Goal: Information Seeking & Learning: Learn about a topic

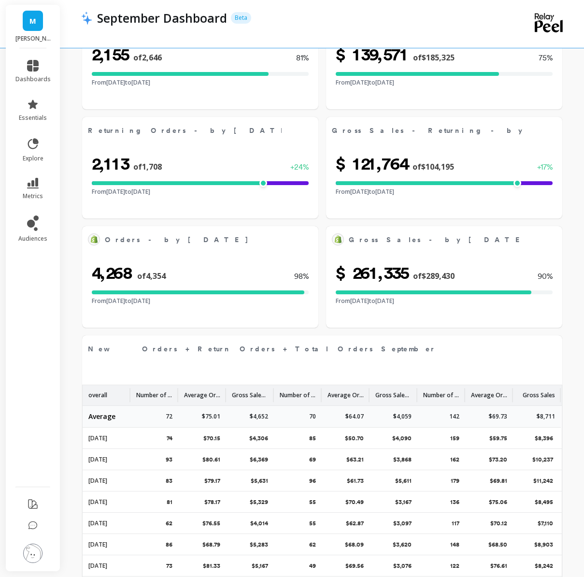
select select "sum"
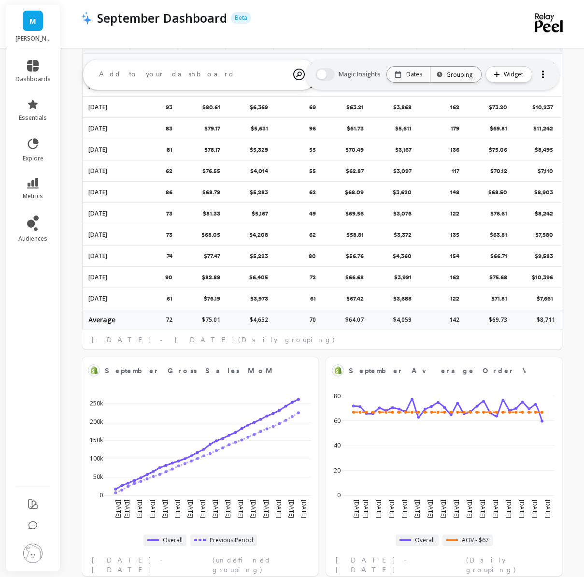
scroll to position [361, 0]
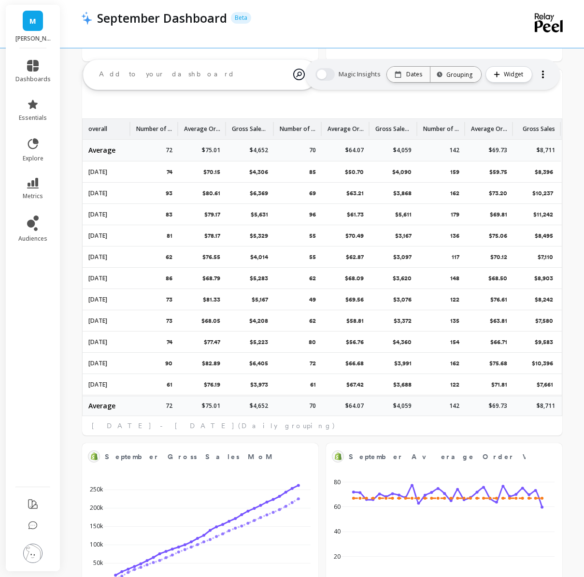
select select "sum"
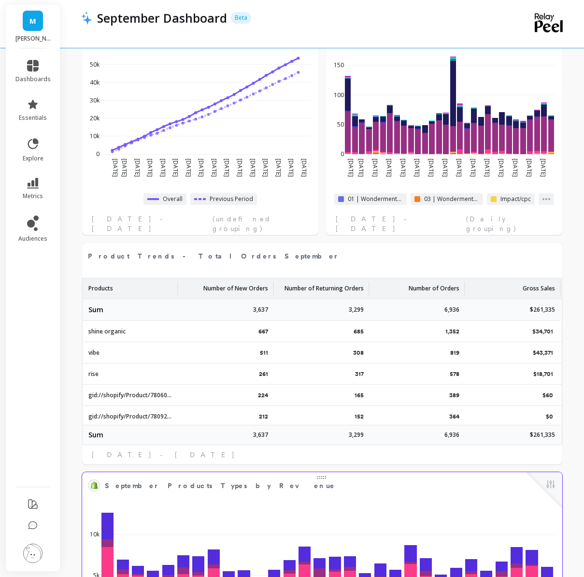
scroll to position [1017, 0]
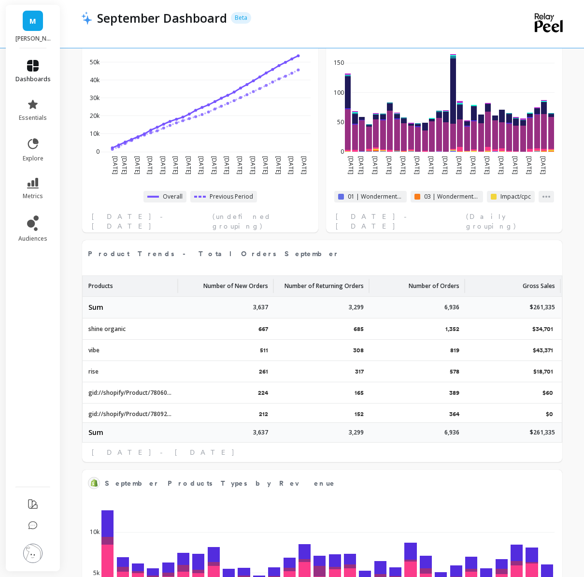
click at [31, 67] on icon at bounding box center [33, 66] width 12 height 12
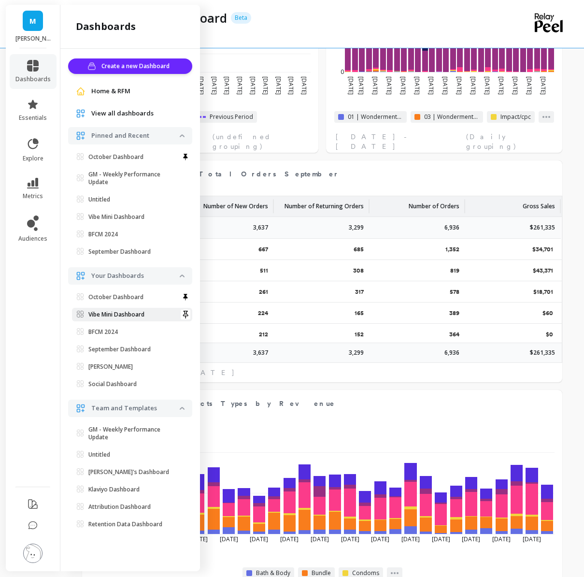
select select "sum"
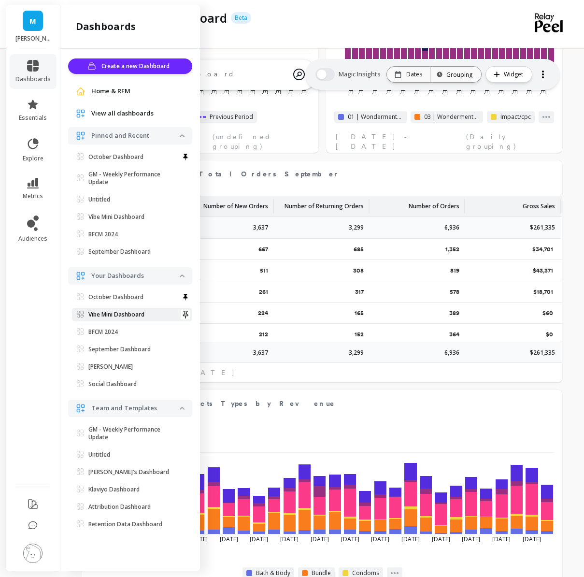
scroll to position [1020, 0]
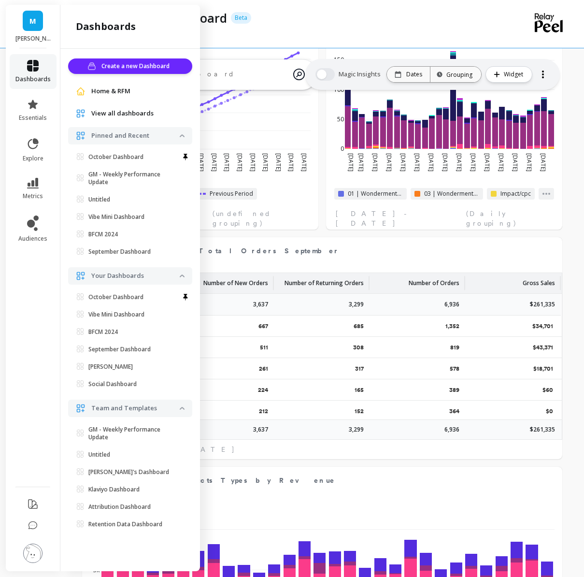
click at [28, 82] on span "dashboards" at bounding box center [32, 79] width 35 height 8
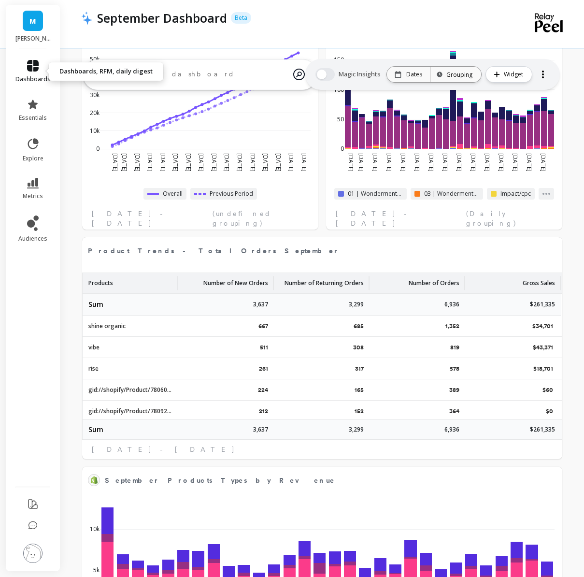
click at [26, 68] on link "dashboards" at bounding box center [32, 71] width 35 height 23
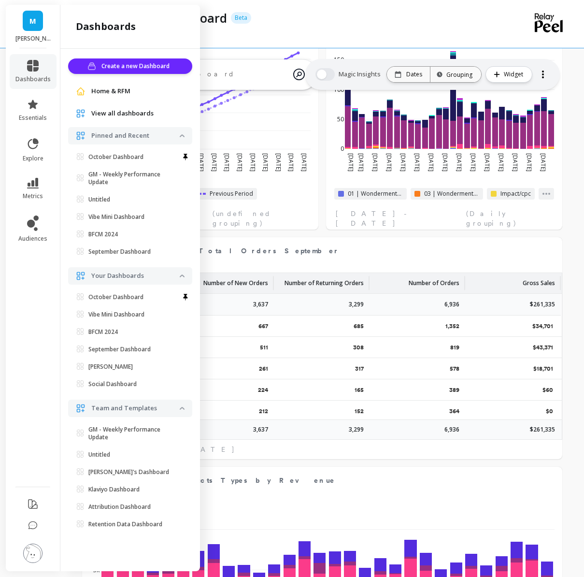
click at [129, 140] on p "Pinned and Recent" at bounding box center [135, 136] width 88 height 10
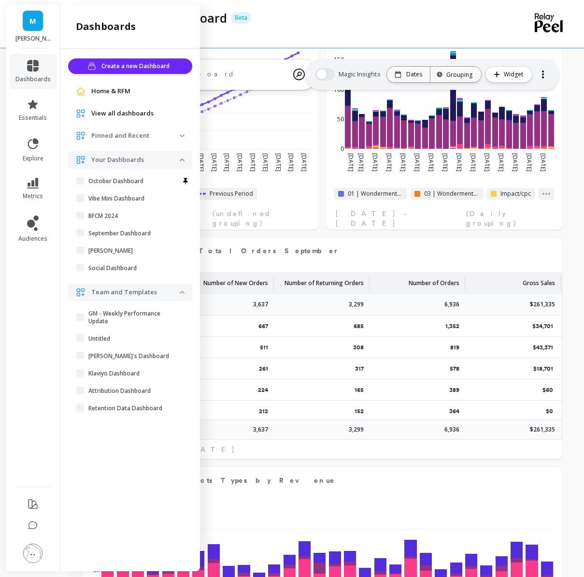
click at [132, 116] on span "View all dashboards" at bounding box center [122, 114] width 62 height 10
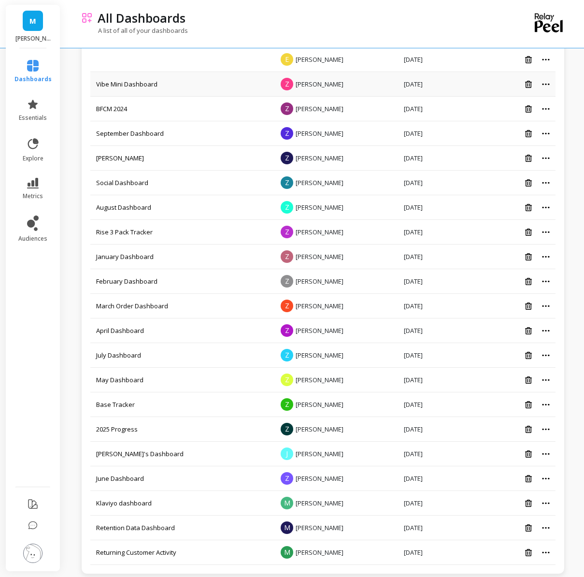
scroll to position [144, 0]
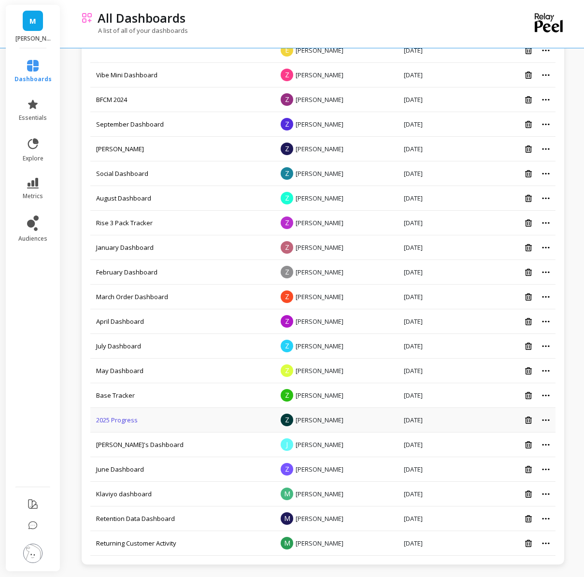
click at [102, 420] on link "2025 Progress" at bounding box center [117, 419] width 42 height 9
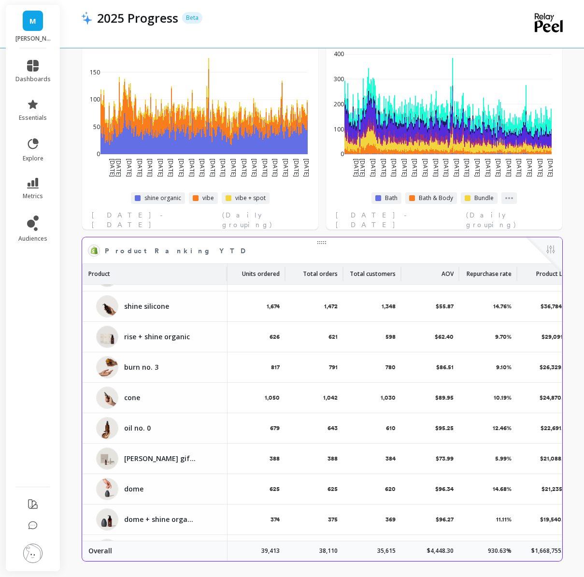
scroll to position [389, 0]
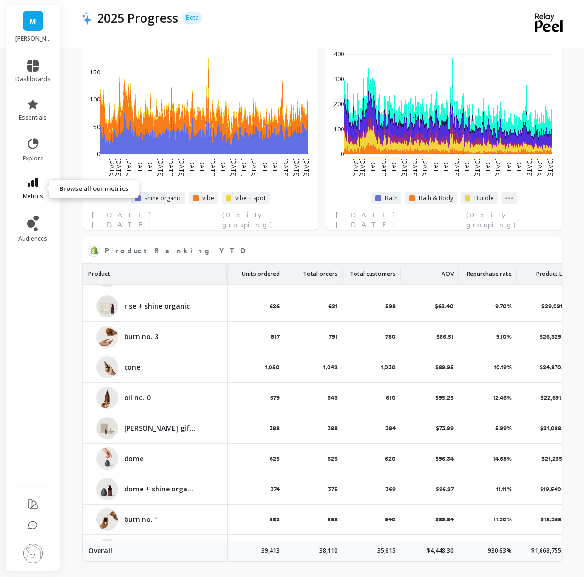
click at [41, 185] on link "metrics" at bounding box center [32, 189] width 35 height 22
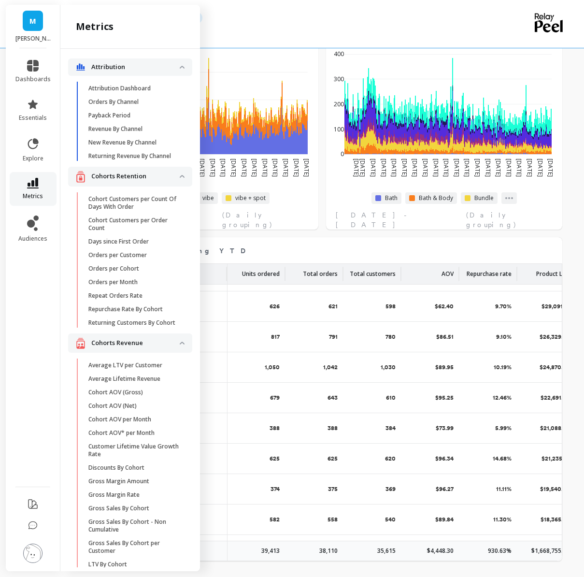
scroll to position [2180, 0]
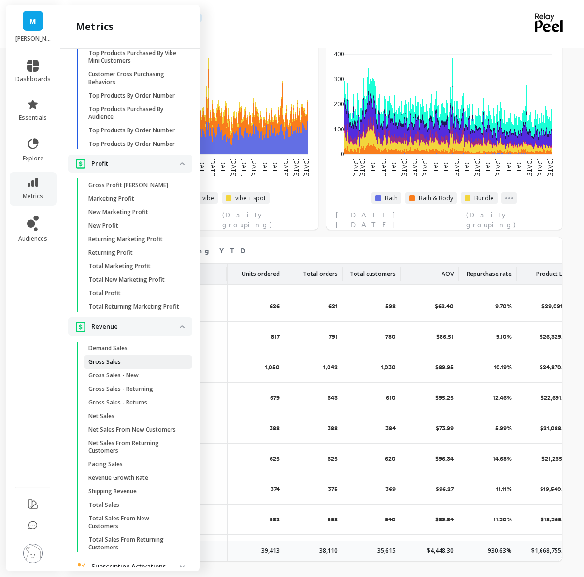
click at [109, 362] on p "Gross Sales" at bounding box center [104, 362] width 32 height 8
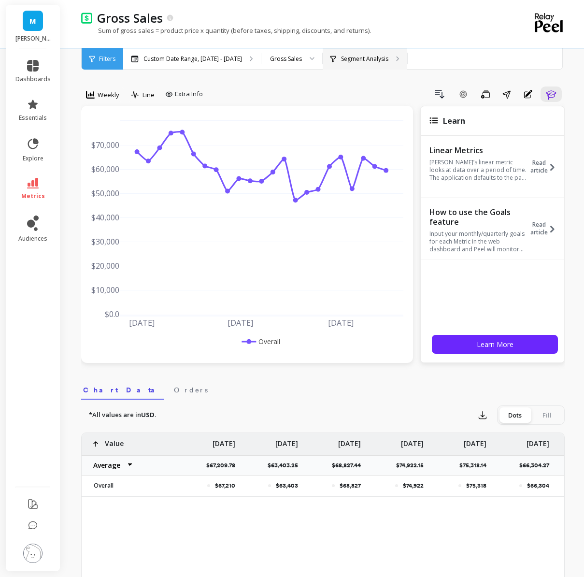
click at [355, 65] on div "Segment Analysis" at bounding box center [365, 58] width 85 height 21
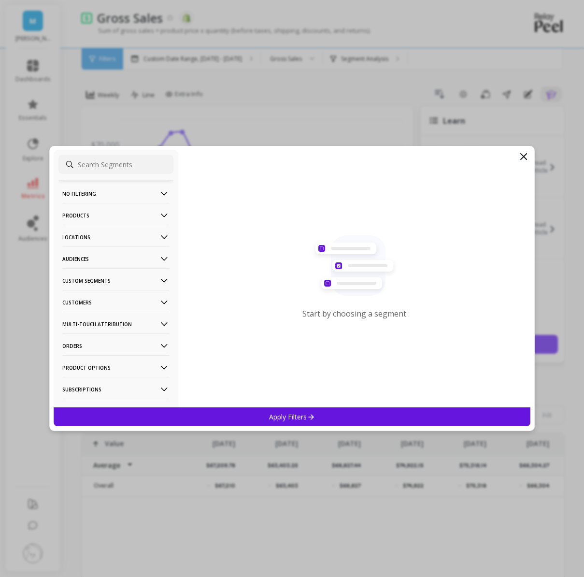
click at [531, 155] on div "No filtering Overall Products Product Collections Product Tags Product Types Pr…" at bounding box center [292, 288] width 486 height 285
click at [526, 155] on icon at bounding box center [524, 157] width 12 height 12
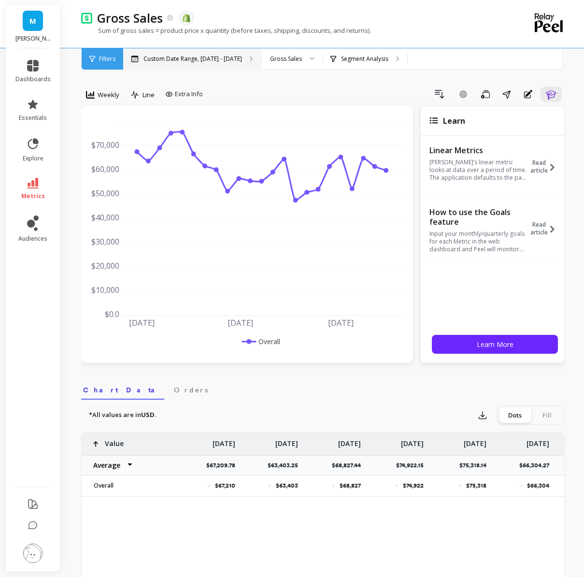
click at [221, 54] on div "Custom Date Range, [DATE] - [DATE]" at bounding box center [192, 58] width 138 height 21
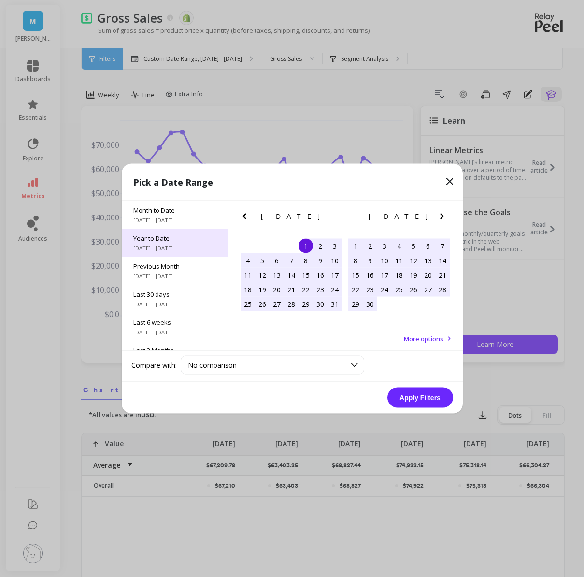
click at [159, 254] on div "Year to Date 1/1/2025 - 10/6/2025" at bounding box center [175, 243] width 106 height 28
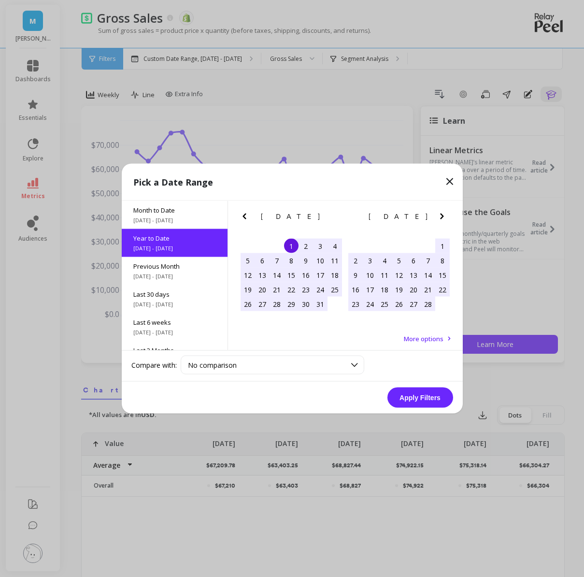
click at [413, 403] on button "Apply Filters" at bounding box center [420, 397] width 66 height 20
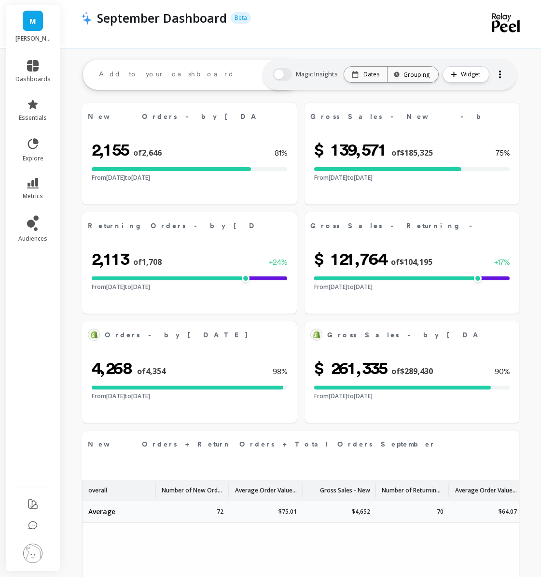
select select "sum"
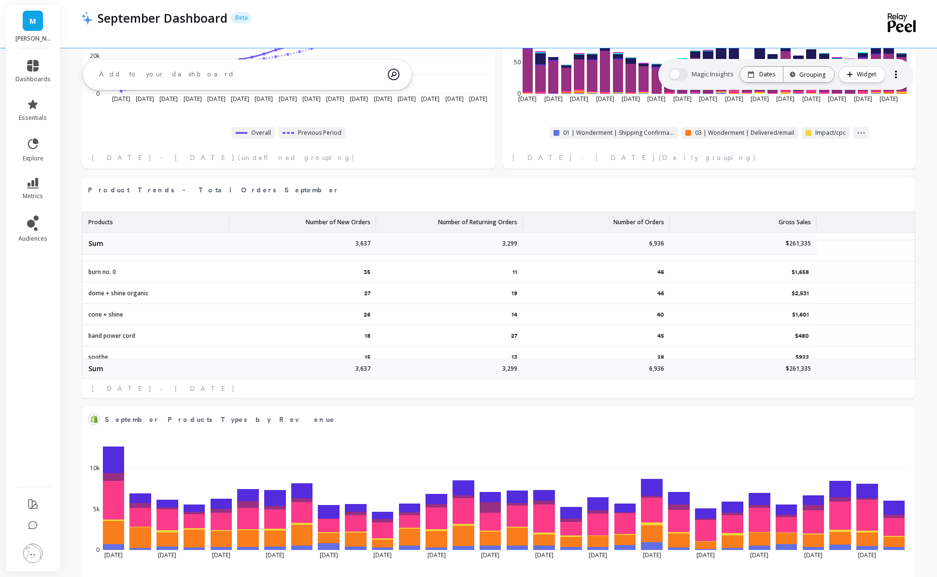
scroll to position [503, 0]
click at [26, 74] on link "dashboards" at bounding box center [32, 71] width 35 height 23
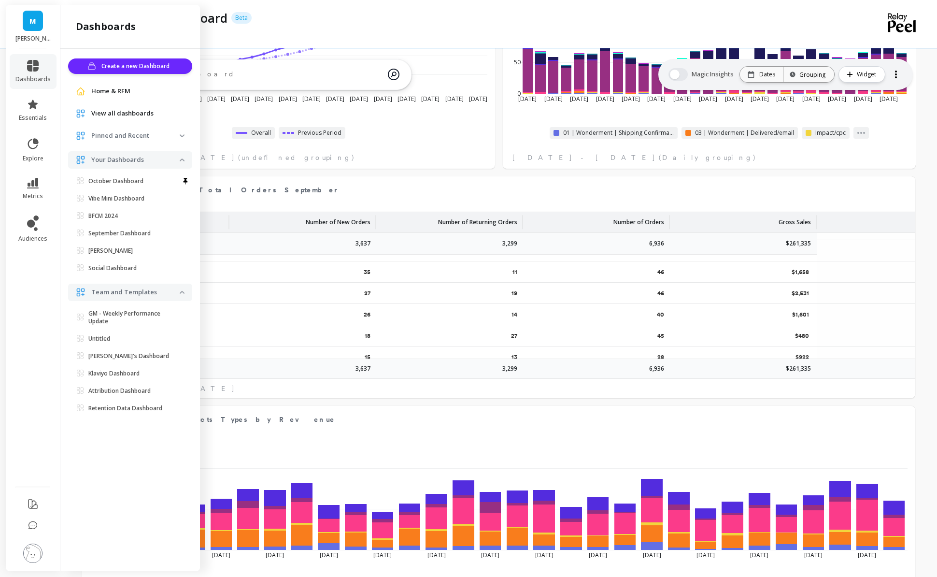
click at [127, 121] on div "View all dashboards" at bounding box center [130, 113] width 124 height 17
click at [127, 114] on span "View all dashboards" at bounding box center [122, 114] width 62 height 10
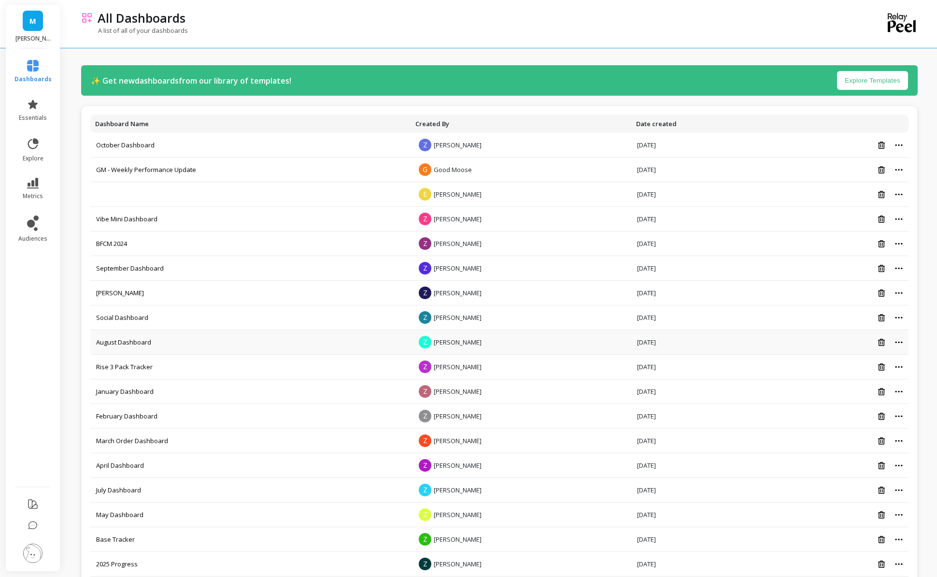
scroll to position [144, 0]
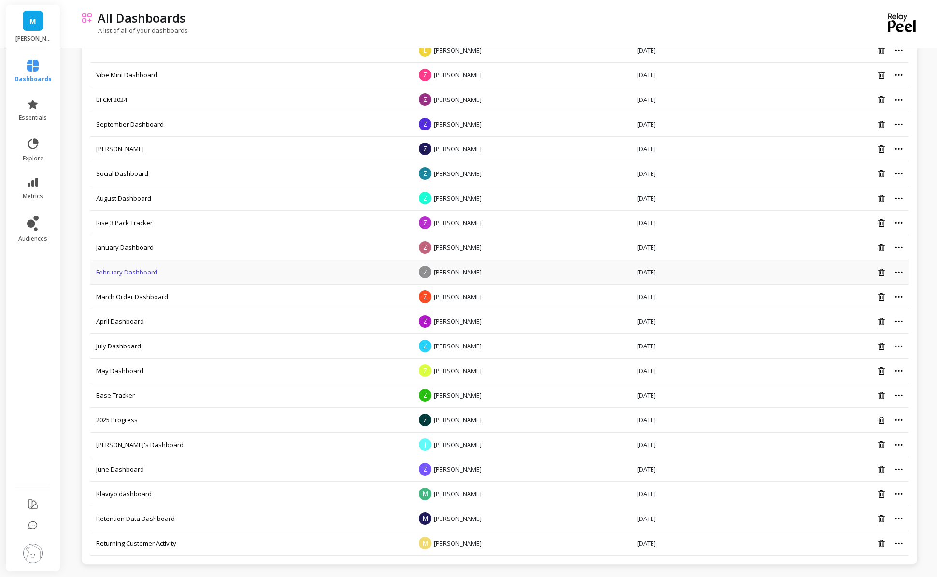
click at [141, 269] on link "February Dashboard" at bounding box center [126, 272] width 61 height 9
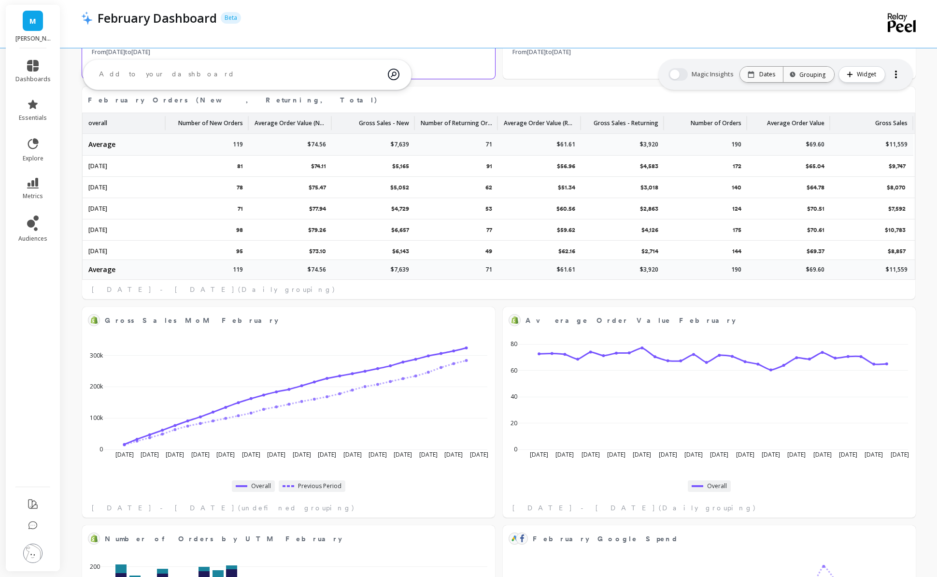
select select "sum"
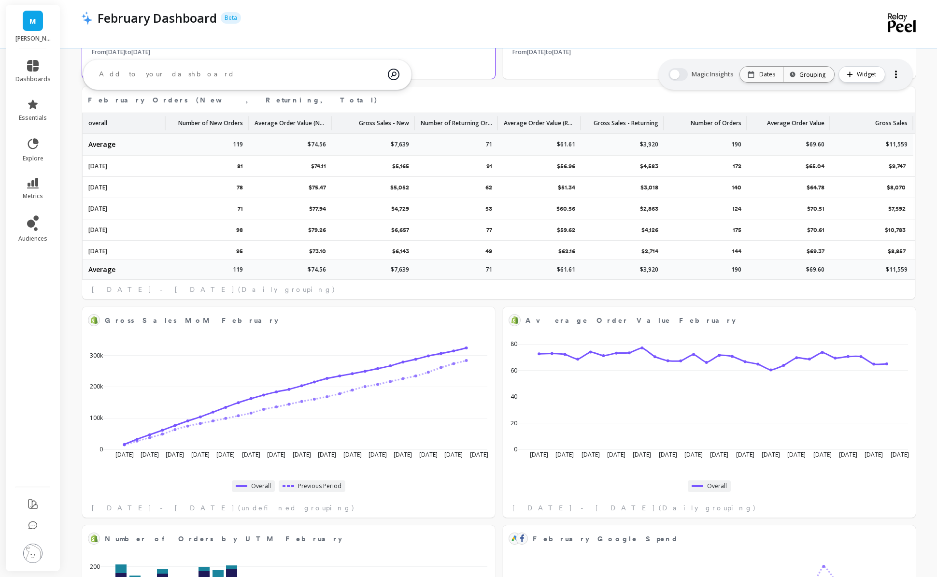
select select "sum"
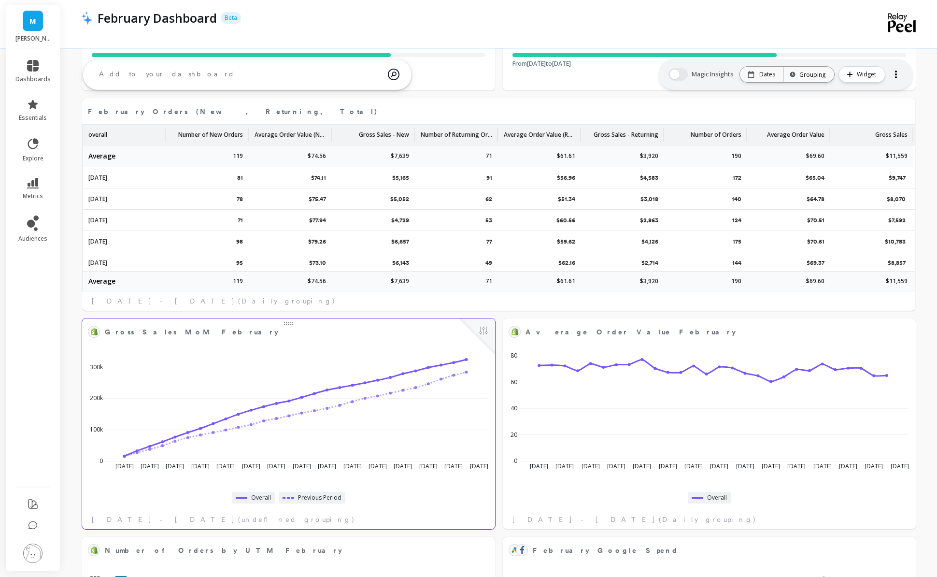
scroll to position [279, 0]
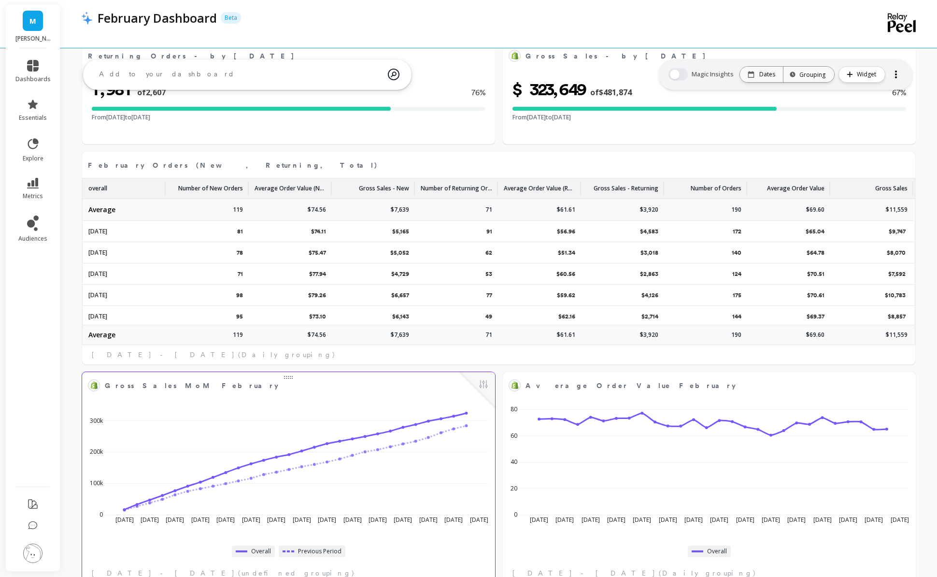
select select "sum"
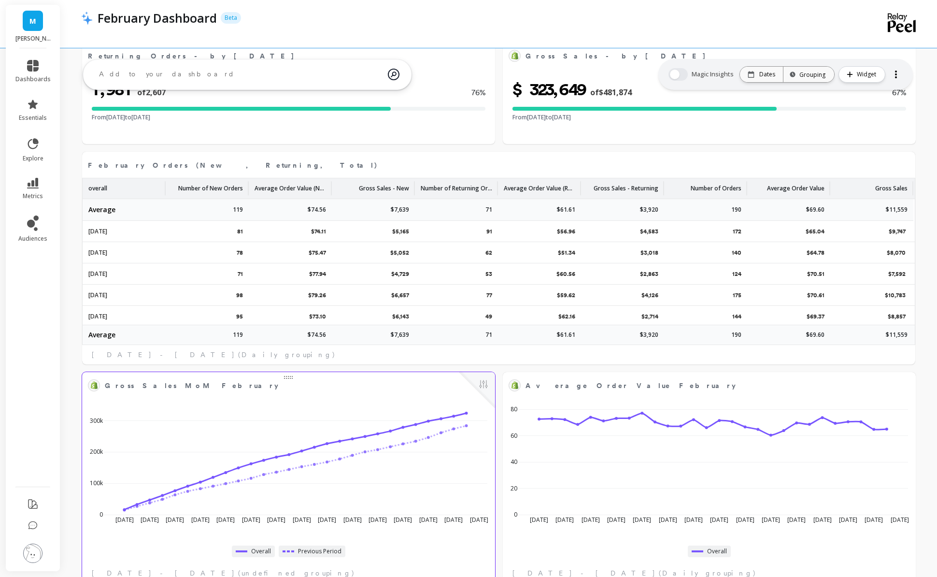
select select "sum"
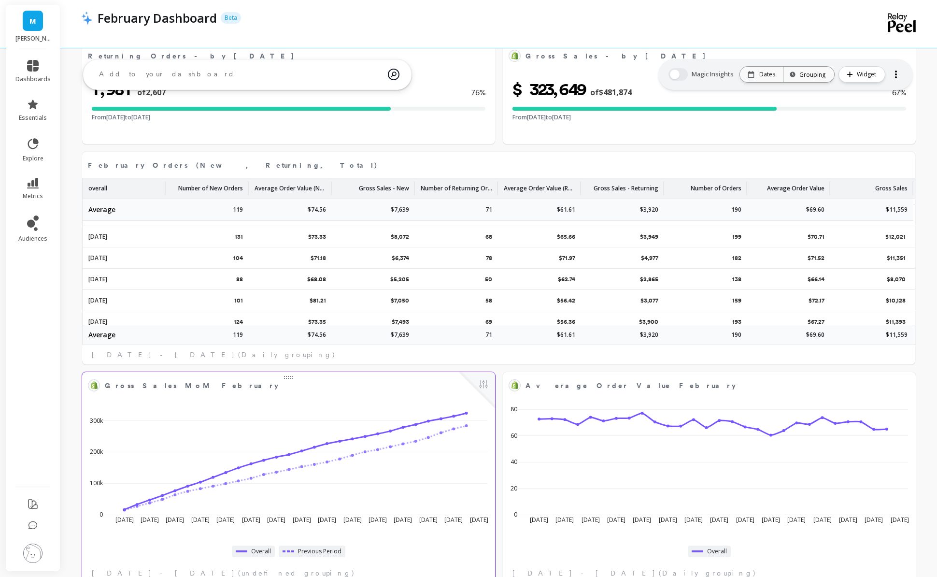
scroll to position [491, 0]
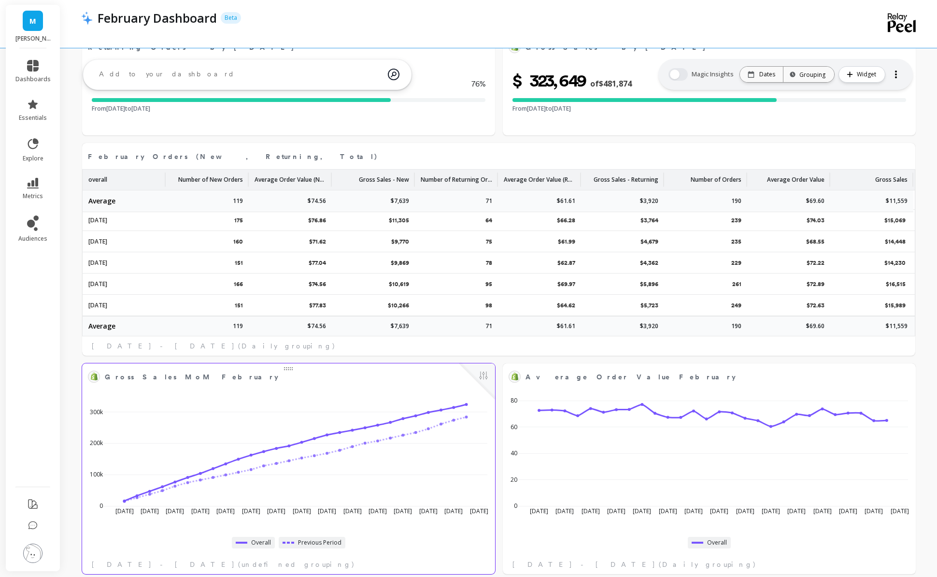
select select "sum"
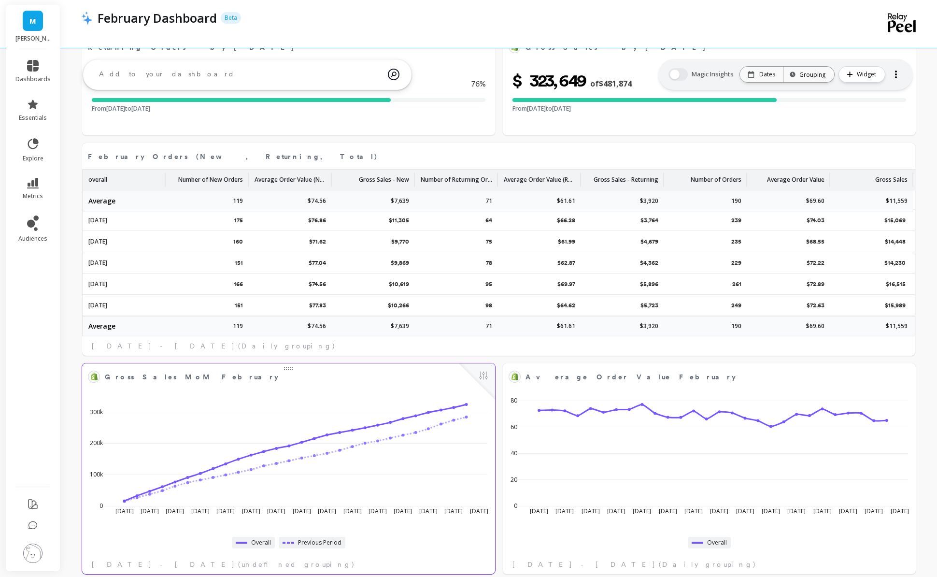
select select "sum"
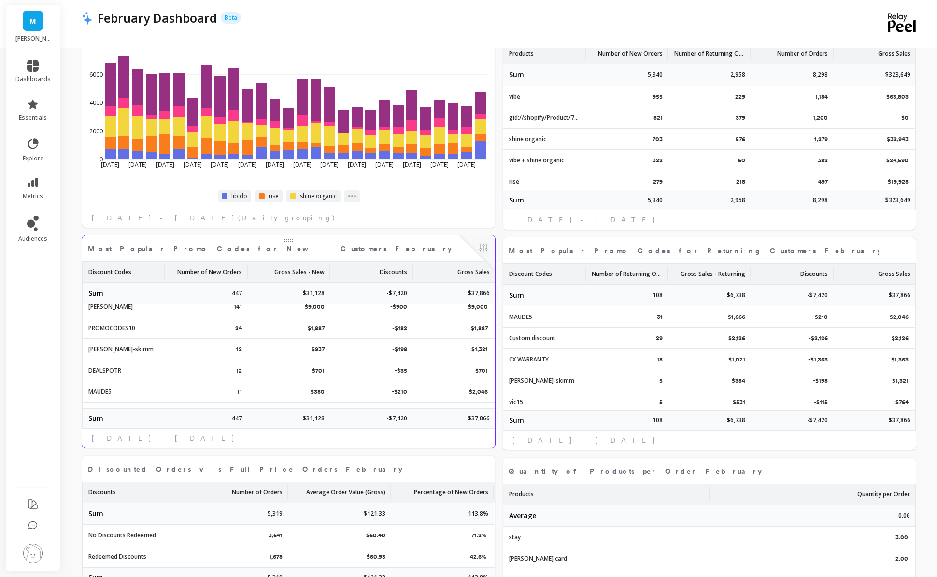
scroll to position [0, 0]
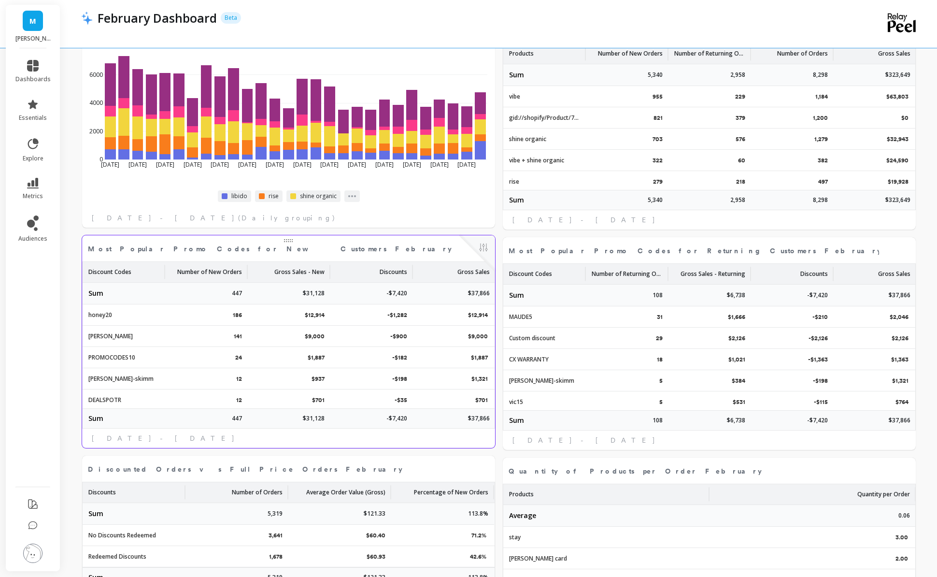
select select "sum"
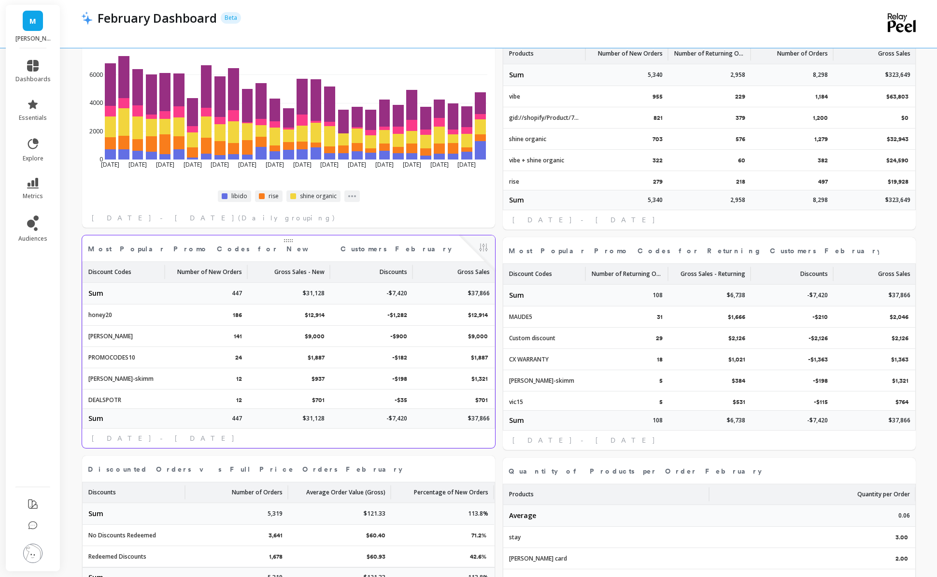
select select "sum"
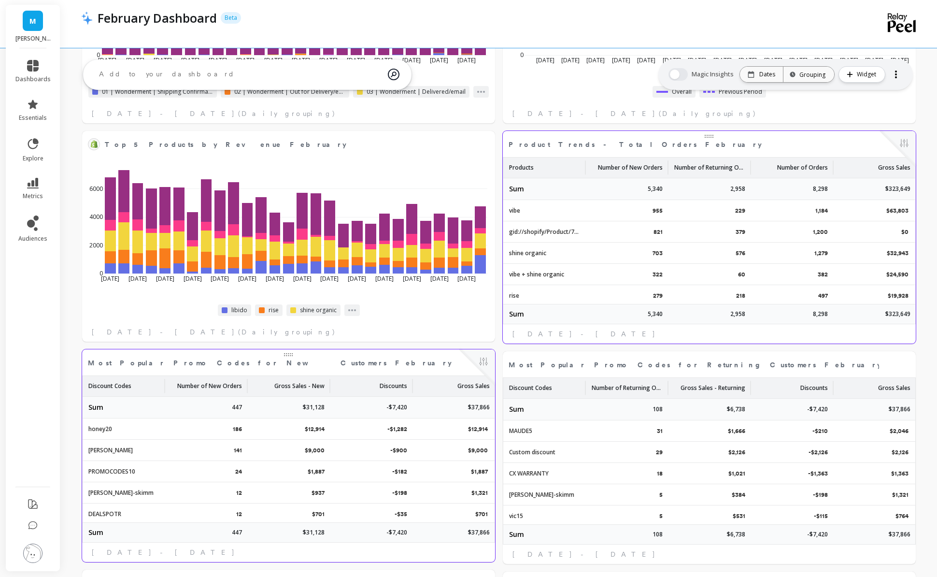
select select "sum"
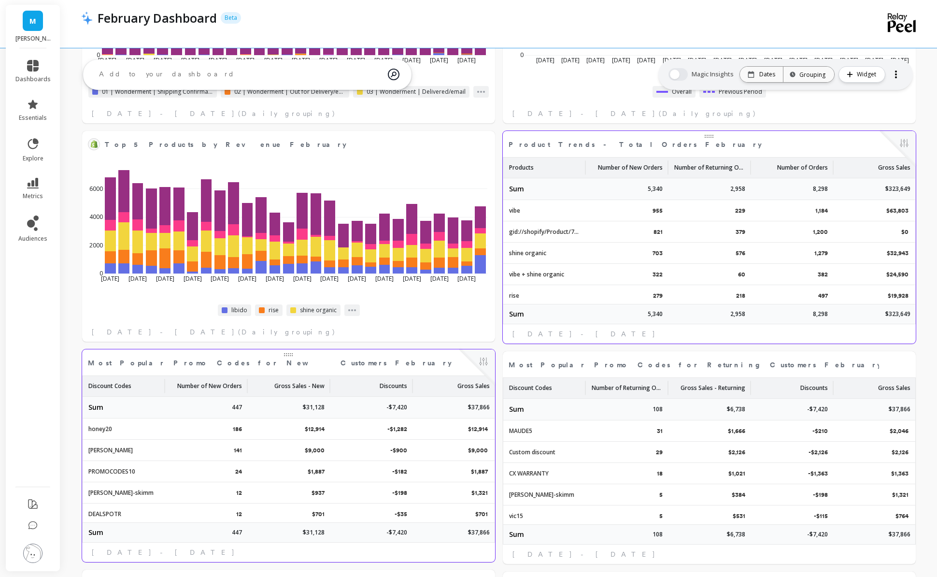
select select "sum"
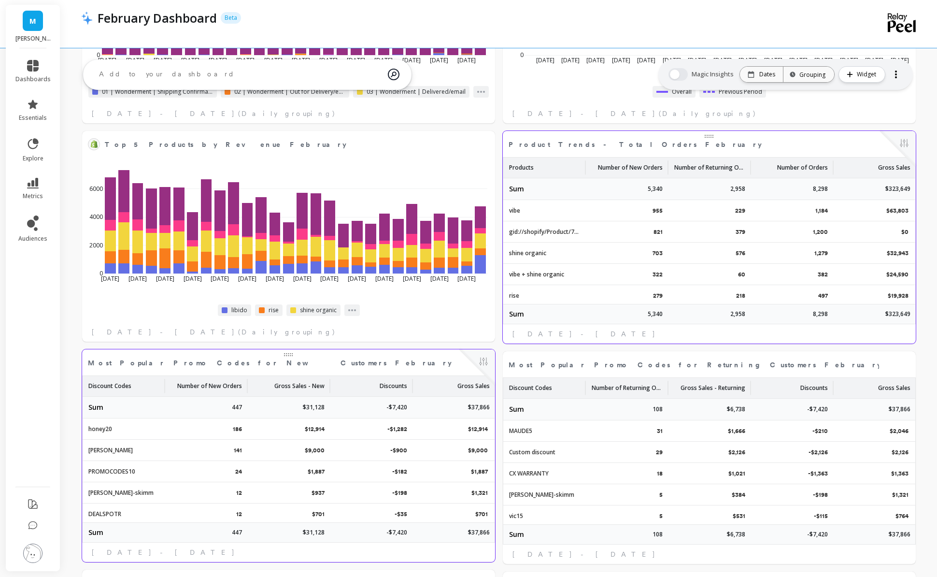
select select "sum"
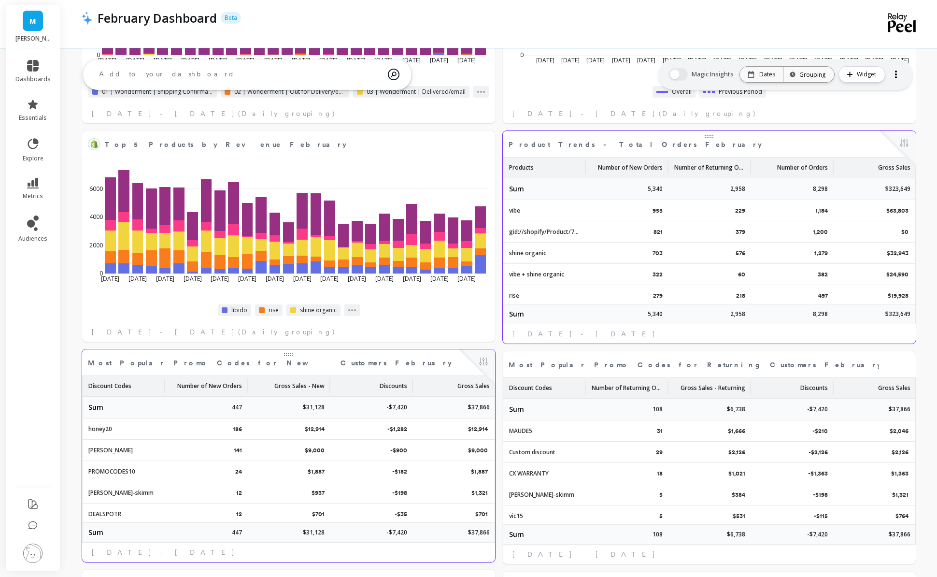
select select "sum"
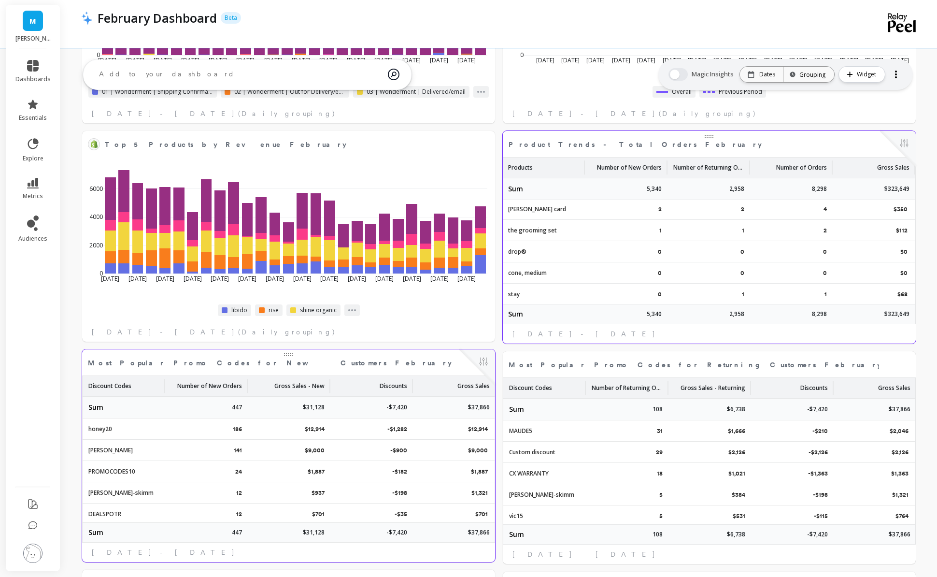
select select "sum"
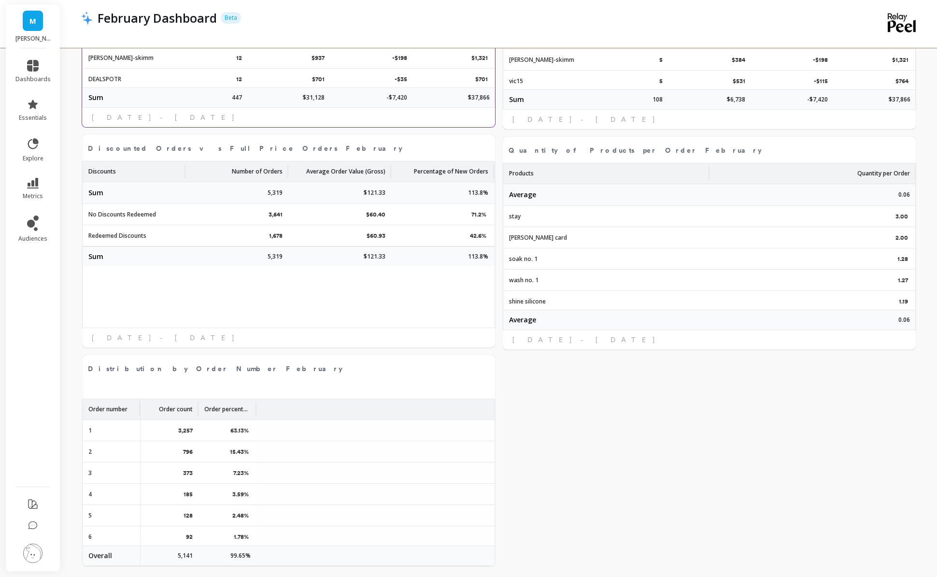
scroll to position [1396, 0]
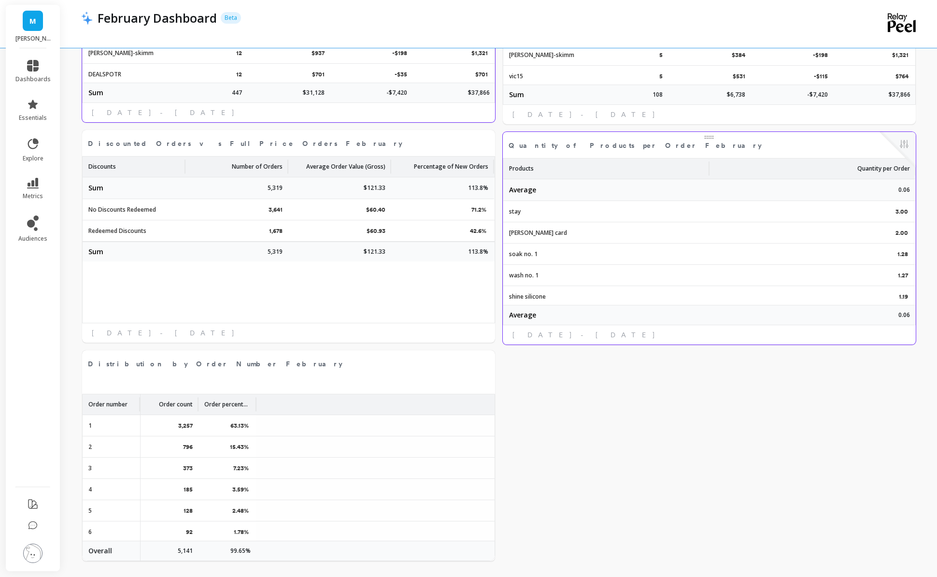
select select "sum"
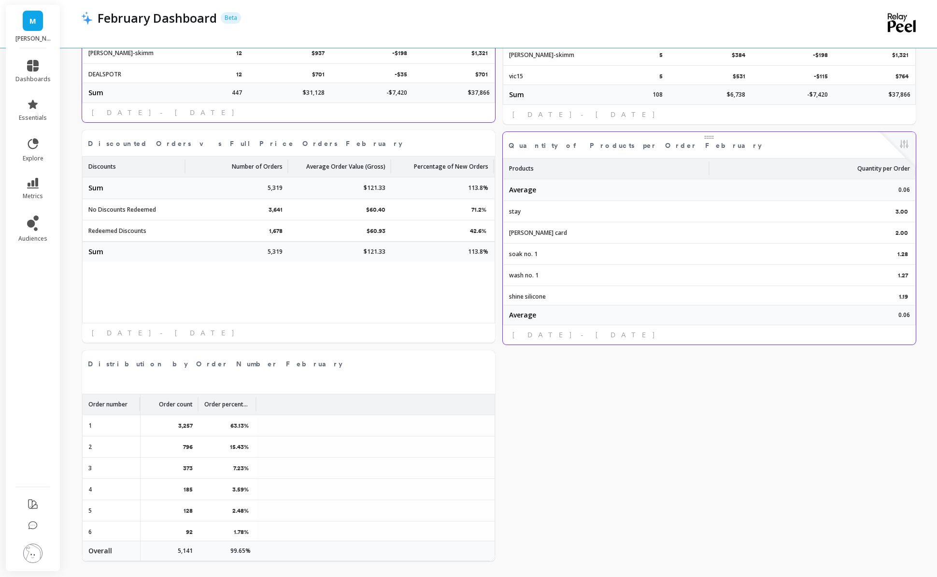
select select "sum"
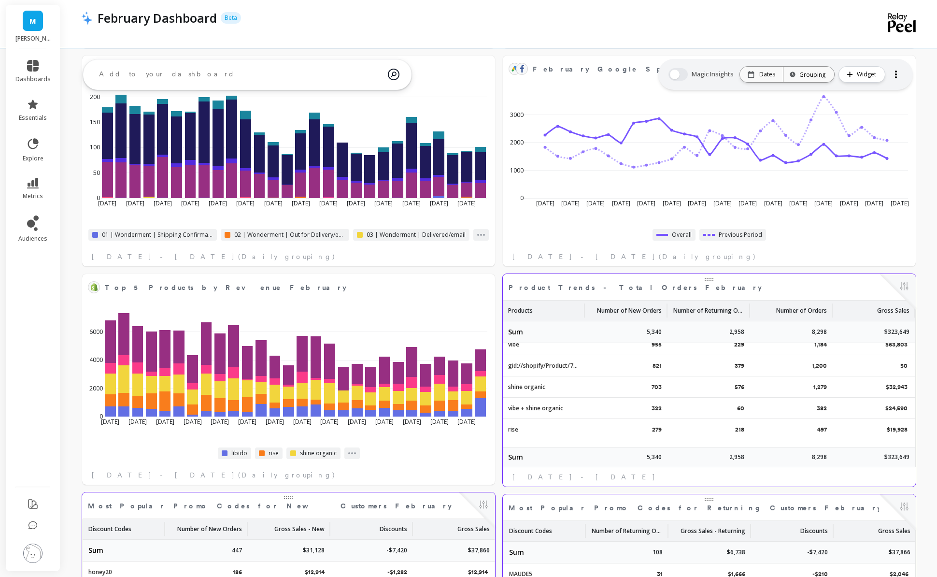
scroll to position [14, 1]
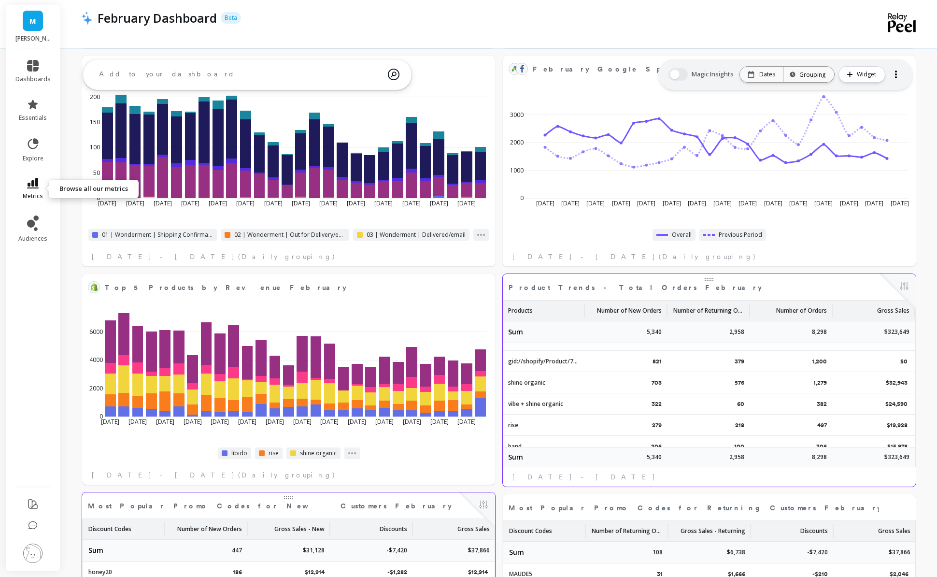
click at [31, 184] on icon at bounding box center [33, 183] width 12 height 11
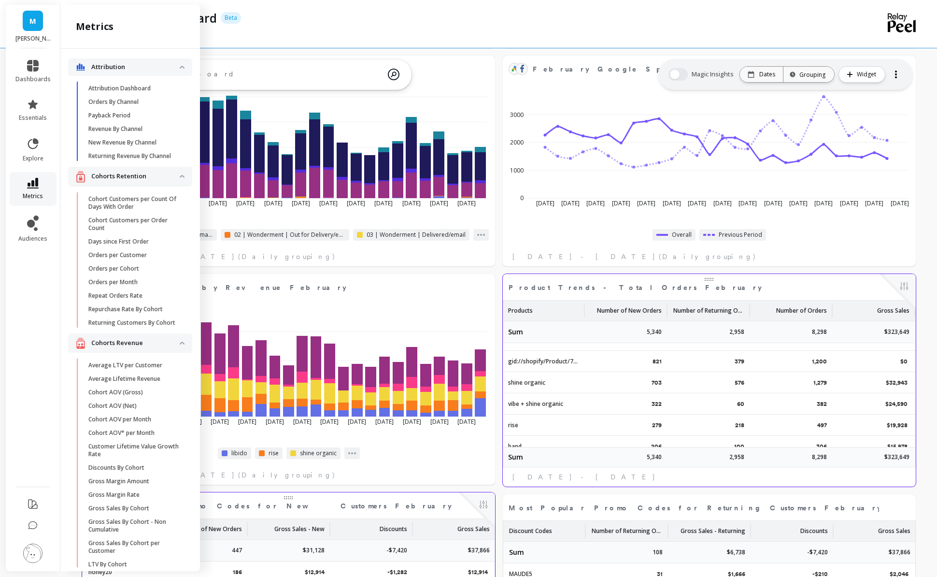
scroll to position [2173, 0]
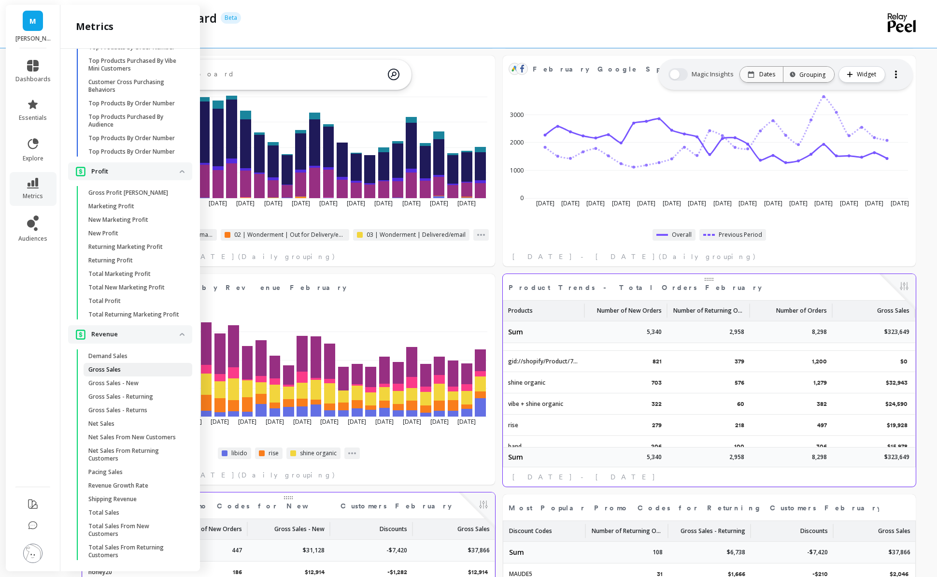
click at [112, 370] on p "Gross Sales" at bounding box center [104, 370] width 32 height 8
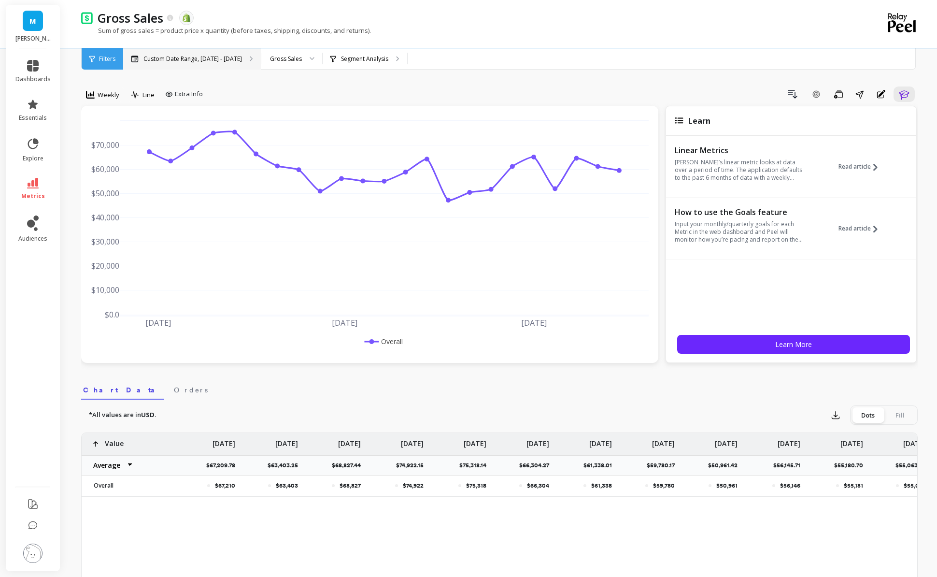
click at [230, 56] on p "Custom Date Range, [DATE] - [DATE]" at bounding box center [192, 59] width 99 height 8
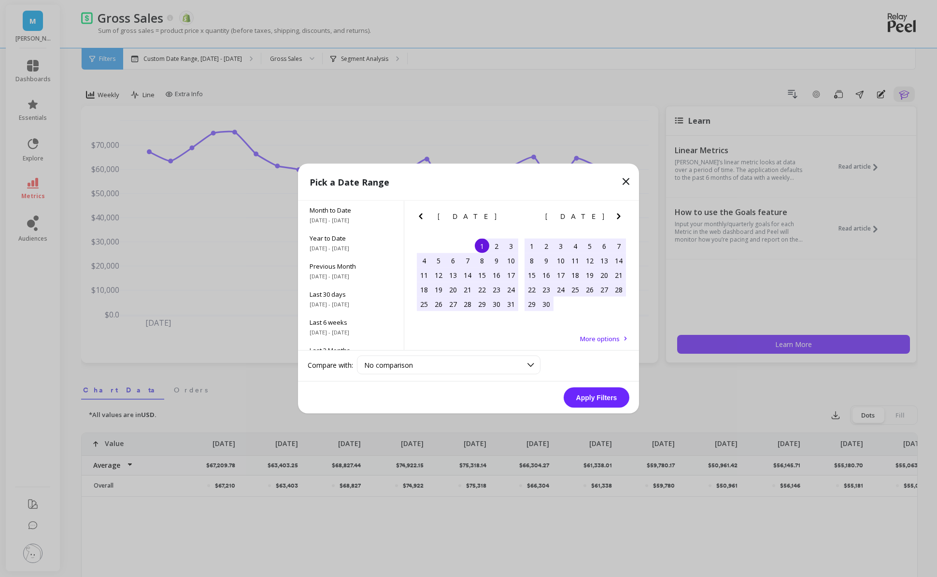
click at [422, 215] on icon "Previous Month" at bounding box center [421, 217] width 12 height 12
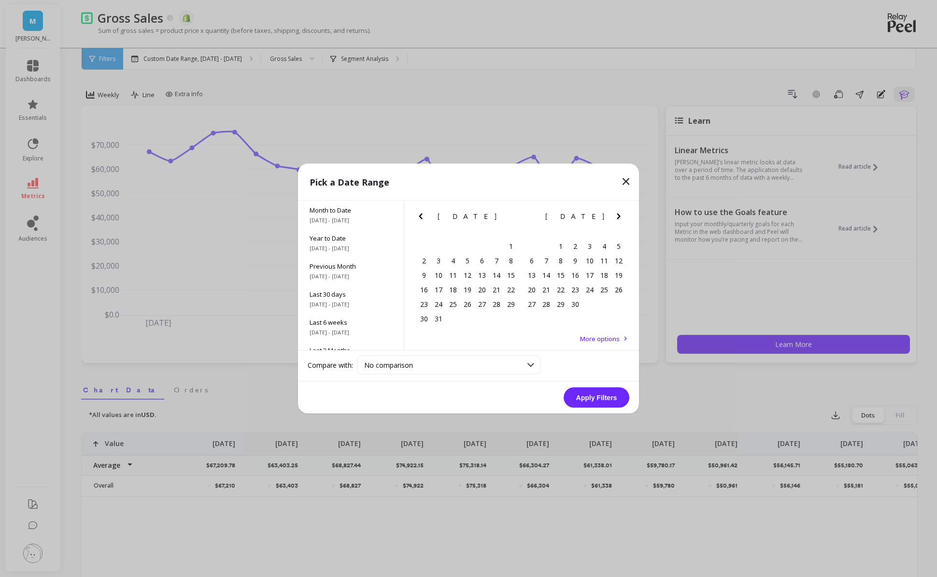
click at [422, 215] on icon "Previous Month" at bounding box center [421, 217] width 12 height 12
click at [517, 248] on div "1" at bounding box center [511, 246] width 14 height 14
click at [497, 304] on div "28" at bounding box center [496, 303] width 14 height 14
click at [541, 398] on button "Apply Filters" at bounding box center [597, 397] width 66 height 20
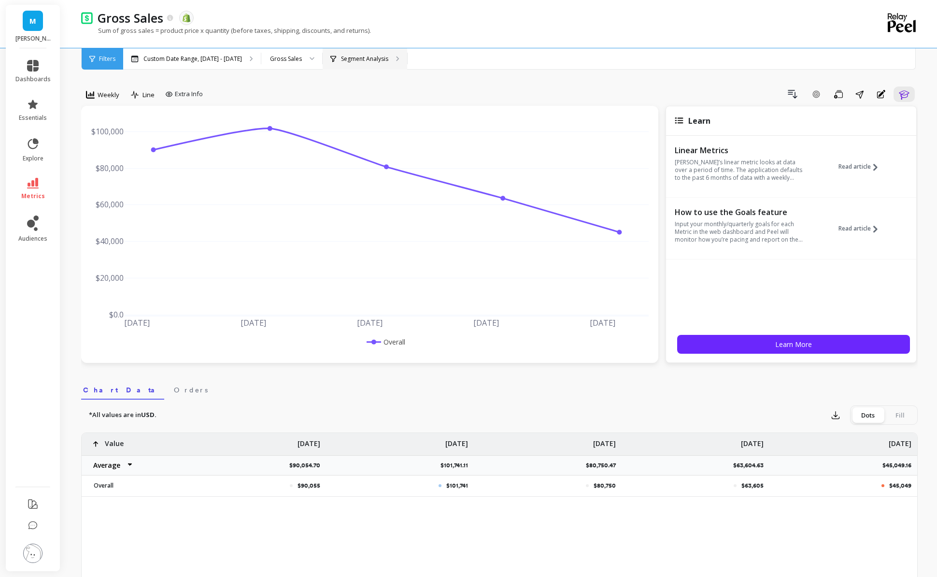
click at [341, 64] on div "Segment Analysis" at bounding box center [365, 58] width 85 height 21
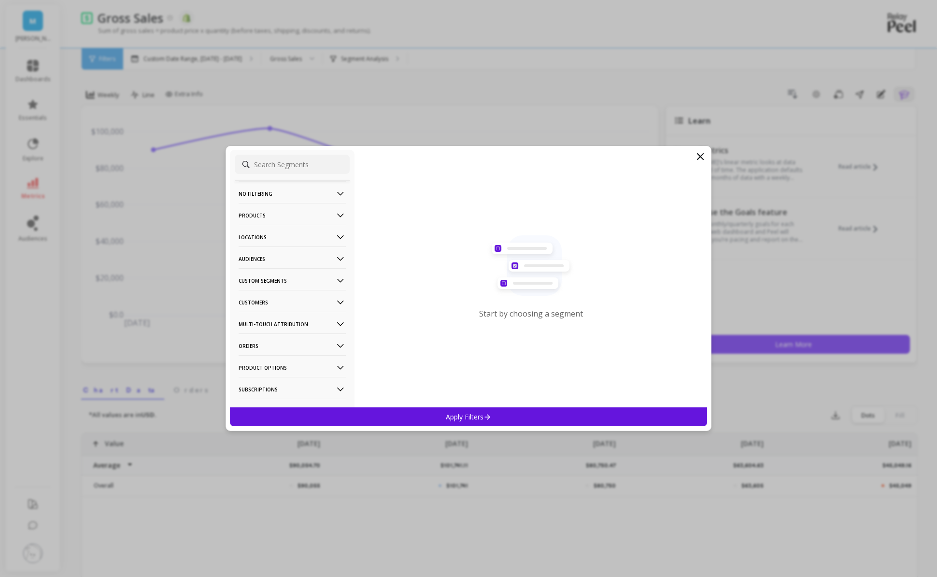
click at [288, 209] on p "Products" at bounding box center [292, 215] width 107 height 25
click at [269, 302] on div "SKUs" at bounding box center [292, 301] width 115 height 15
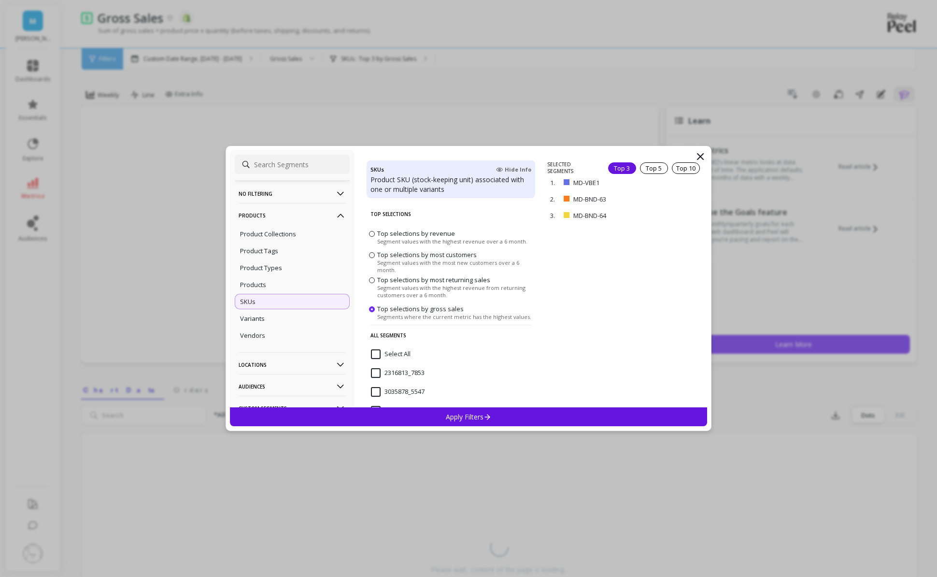
click at [375, 351] on input "Select All" at bounding box center [391, 354] width 40 height 10
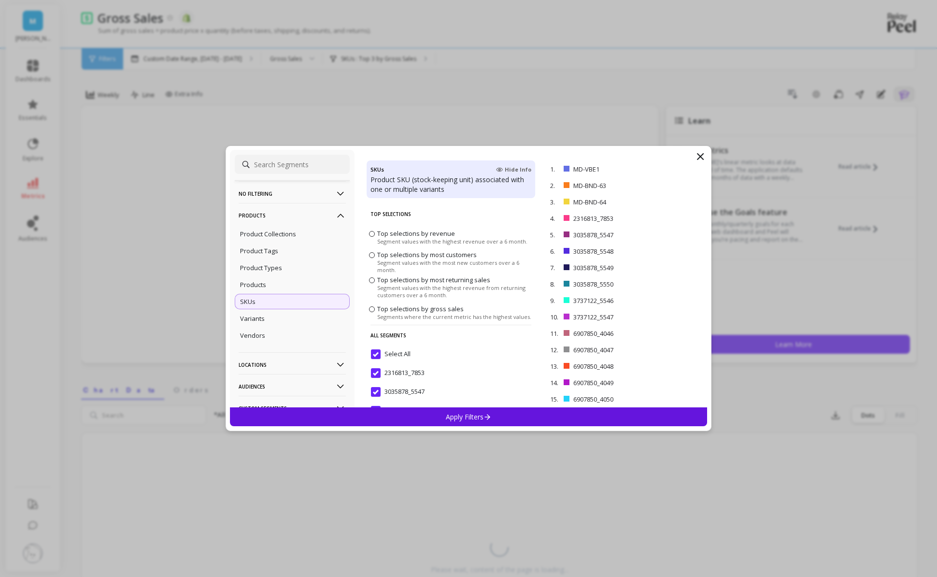
click at [406, 419] on div "Apply Filters" at bounding box center [468, 416] width 477 height 19
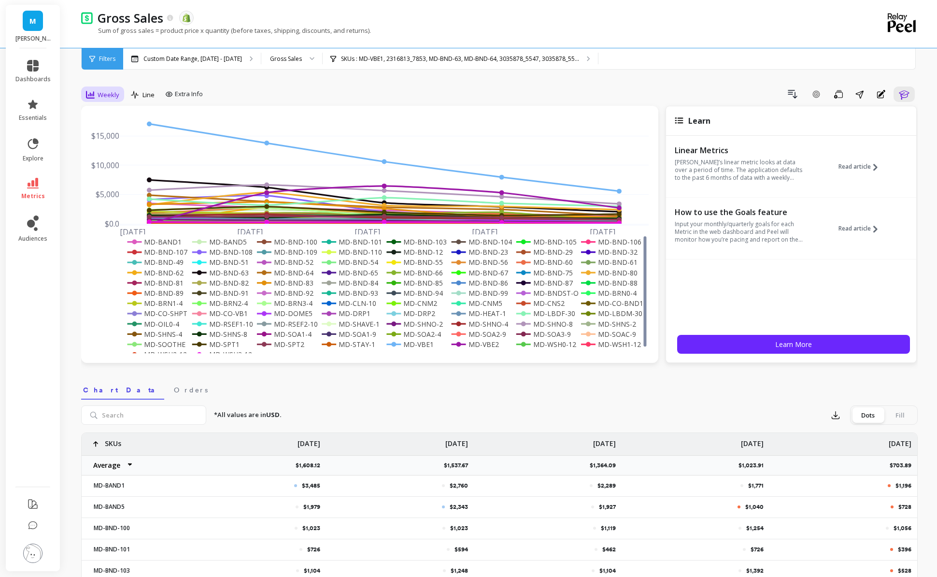
click at [107, 93] on span "Weekly" at bounding box center [109, 94] width 22 height 9
click at [115, 119] on div "All" at bounding box center [116, 116] width 55 height 9
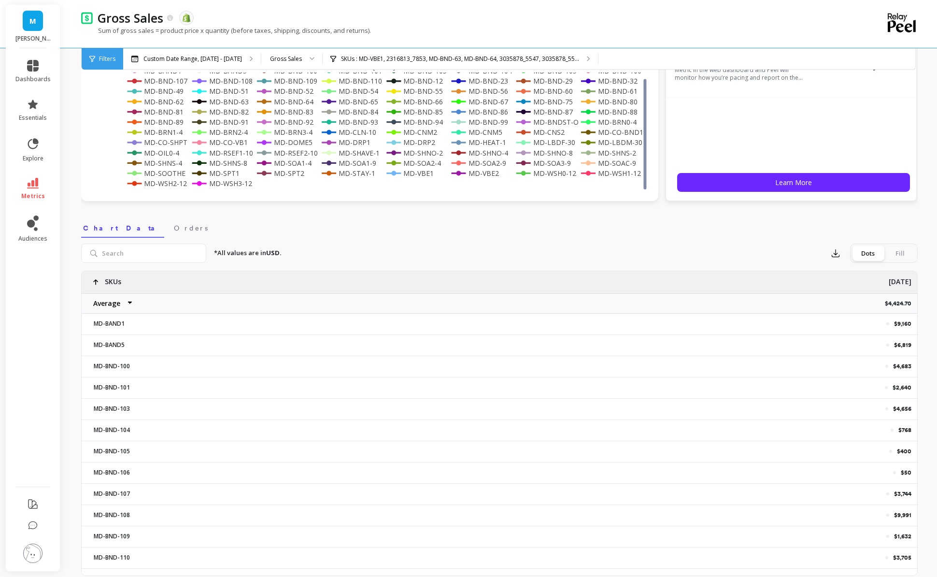
click at [541, 305] on div "$4,424.70" at bounding box center [547, 303] width 739 height 20
click at [541, 305] on p "$4,424.70" at bounding box center [901, 303] width 32 height 8
click at [122, 306] on select "Average Sum [PERSON_NAME]" at bounding box center [111, 303] width 58 height 19
click at [122, 282] on div "SKUs" at bounding box center [130, 282] width 97 height 22
click at [541, 279] on div "[DATE]" at bounding box center [547, 282] width 739 height 22
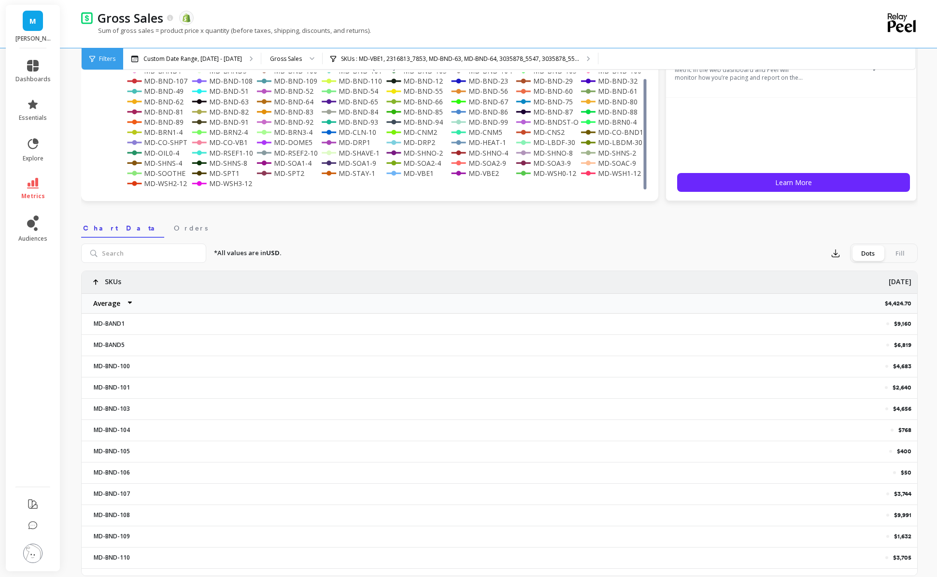
click at [541, 309] on div "$4,424.70" at bounding box center [547, 303] width 739 height 20
click at [99, 289] on div "SKUs" at bounding box center [102, 282] width 40 height 22
click at [96, 282] on icon at bounding box center [95, 282] width 5 height 6
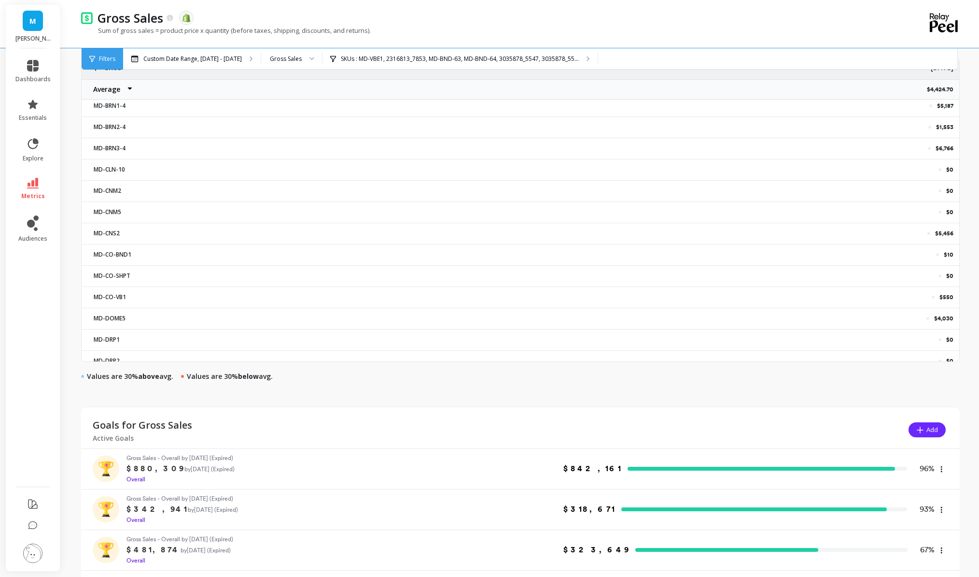
scroll to position [1023, 0]
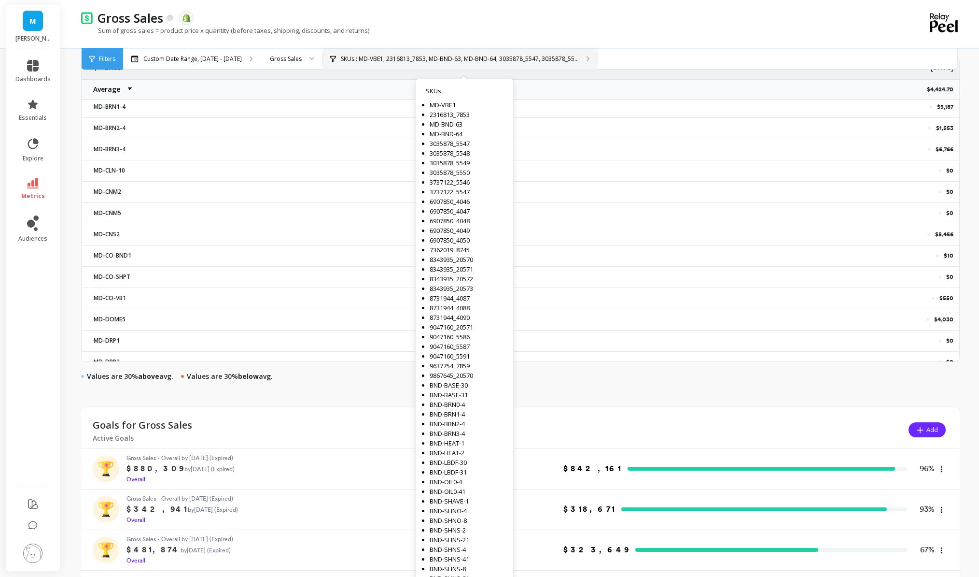
click at [374, 57] on p "SKUs : MD-VBE1, 2316813_7853, MD-BND-63, MD-BND-64, 3035878_5547, 3035878_55..." at bounding box center [460, 59] width 238 height 8
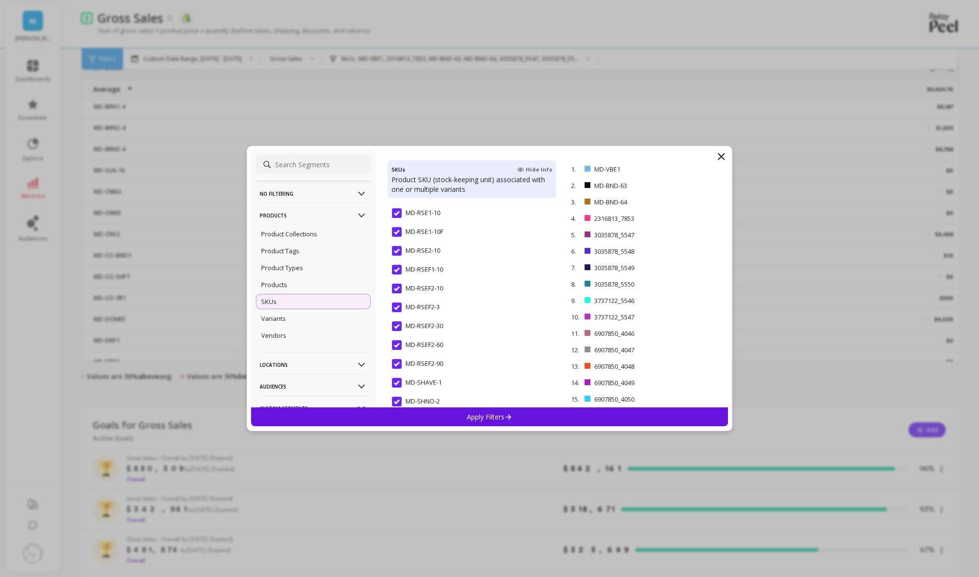
scroll to position [3886, 0]
click at [541, 158] on icon at bounding box center [722, 157] width 6 height 6
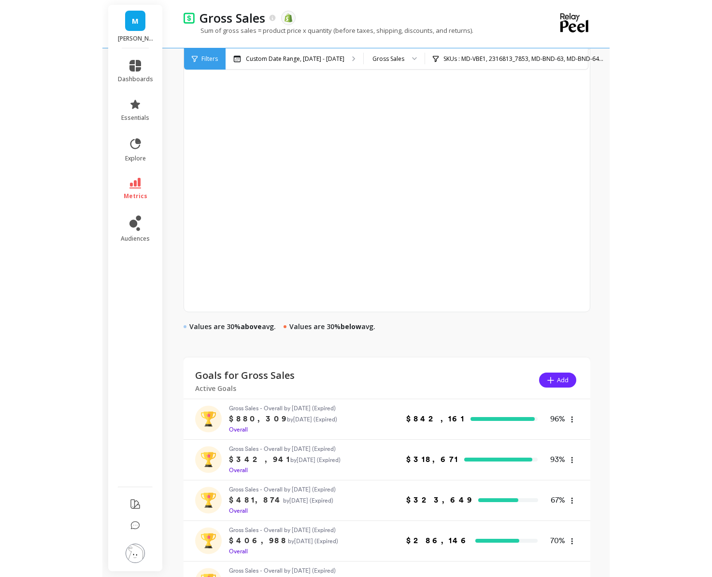
scroll to position [1562, 0]
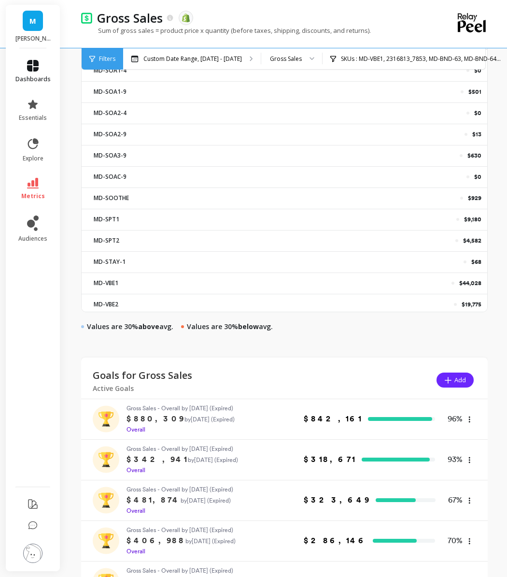
click at [33, 68] on icon at bounding box center [33, 66] width 12 height 12
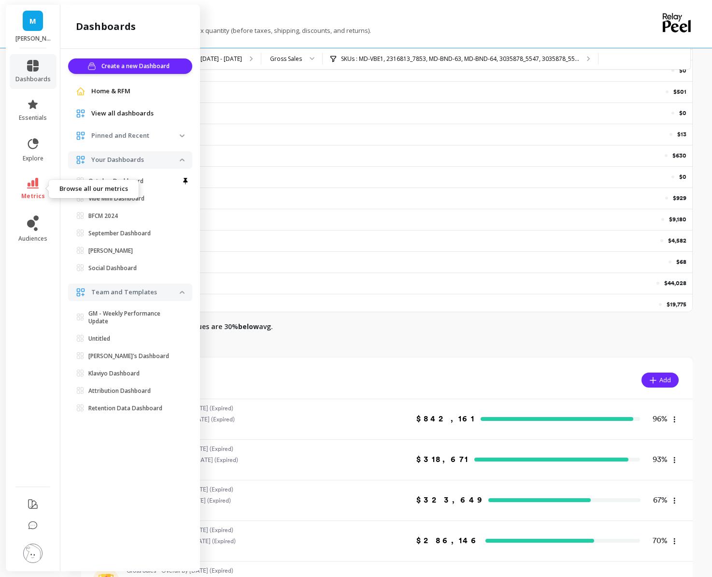
click at [40, 189] on link "metrics" at bounding box center [32, 189] width 35 height 22
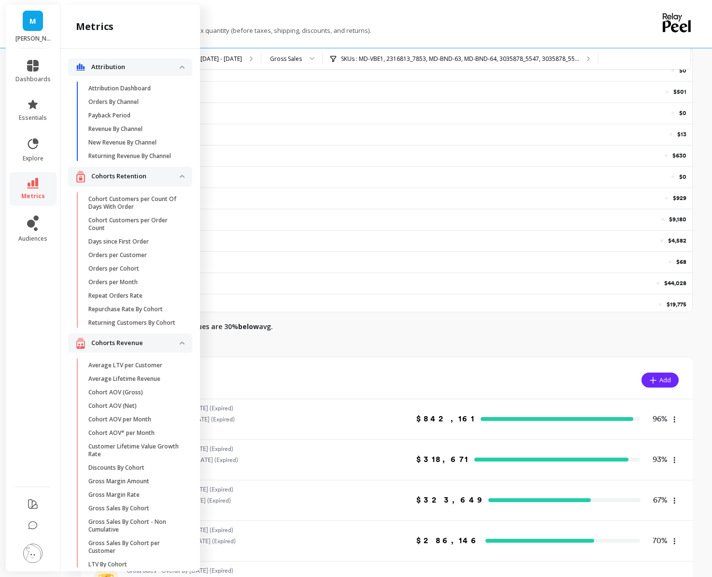
scroll to position [2173, 0]
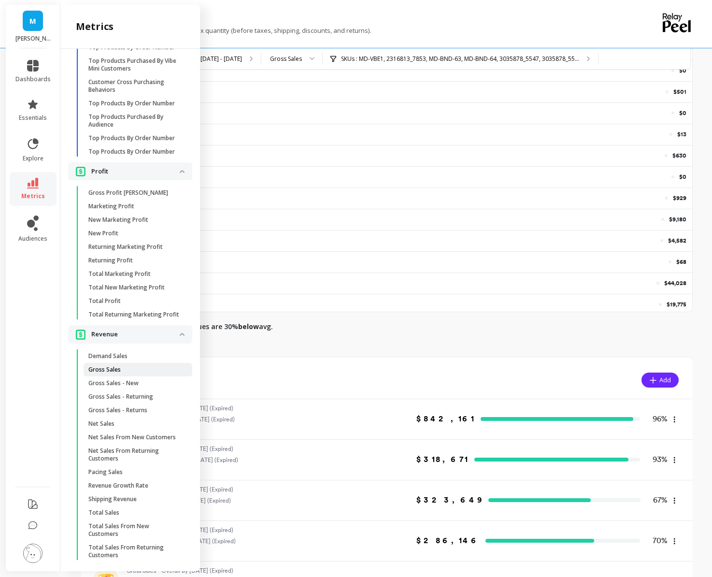
click at [120, 369] on span "Gross Sales" at bounding box center [134, 370] width 92 height 8
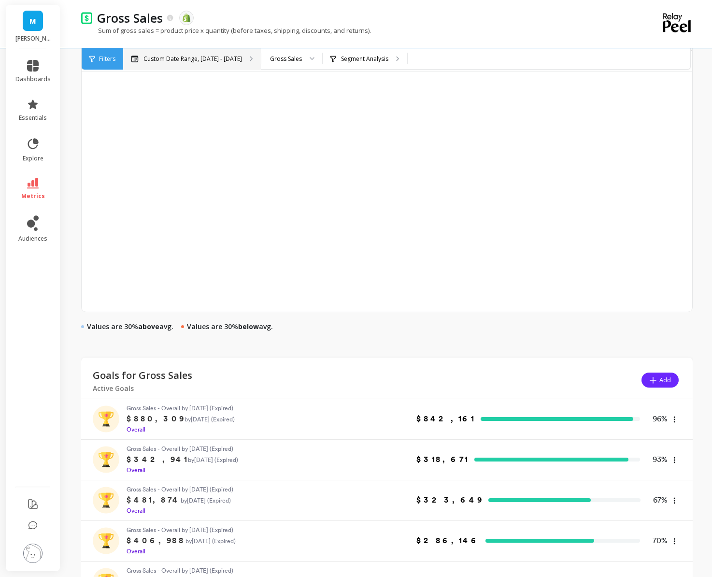
scroll to position [425, 0]
click at [191, 67] on div "Custom Date Range, [DATE] - [DATE]" at bounding box center [192, 58] width 138 height 21
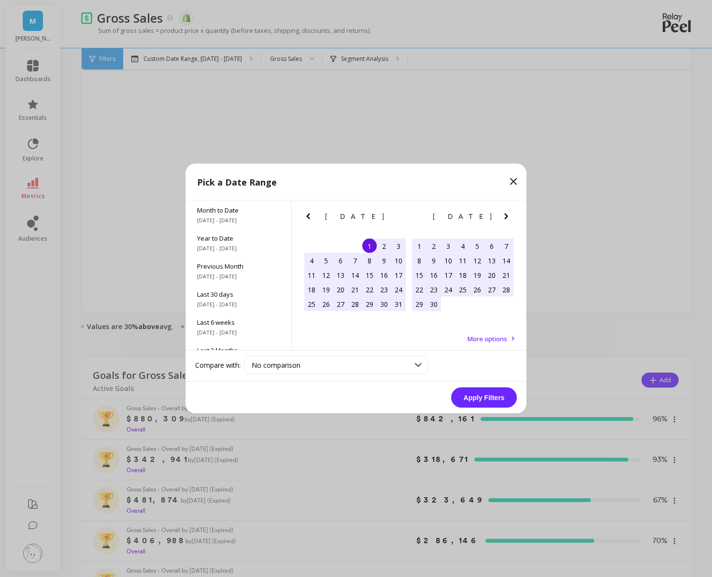
click at [307, 213] on icon "Previous Month" at bounding box center [308, 217] width 12 height 12
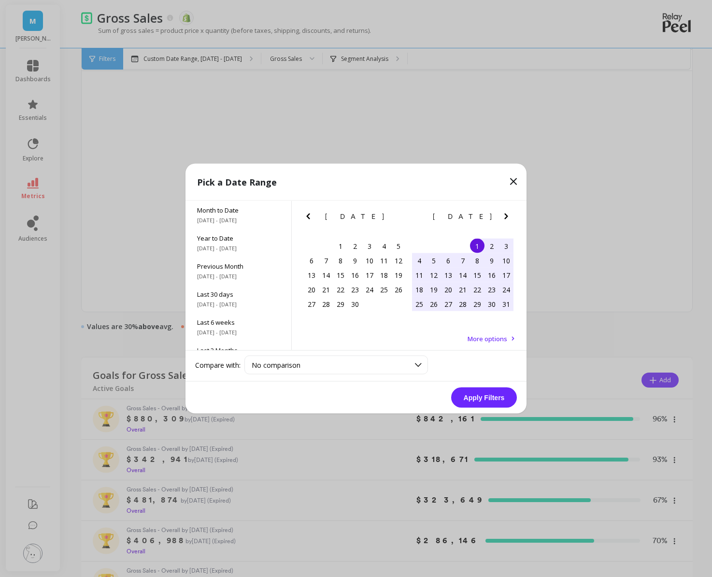
click at [307, 213] on icon "Previous Month" at bounding box center [308, 217] width 12 height 12
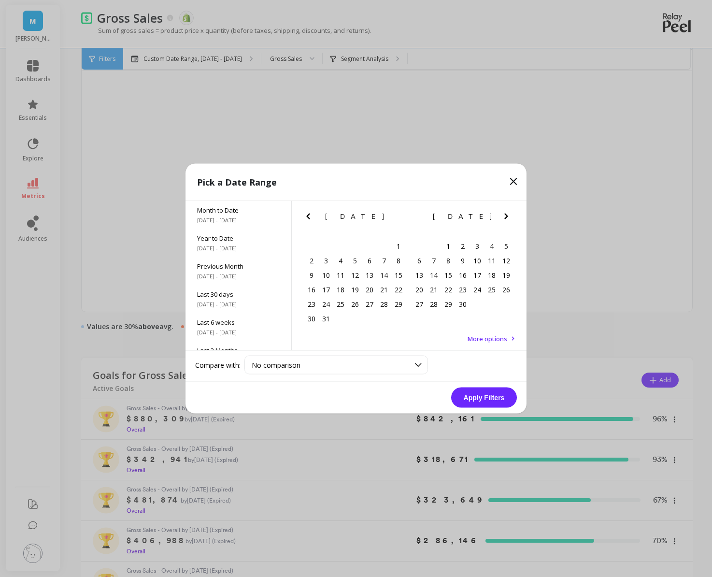
click at [307, 213] on icon "Previous Month" at bounding box center [308, 217] width 12 height 12
click at [394, 242] on div "1" at bounding box center [398, 246] width 14 height 14
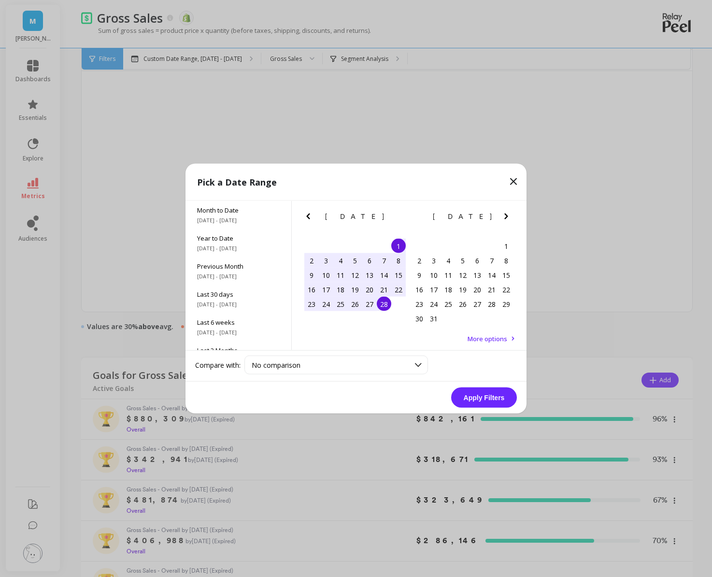
click at [382, 302] on div "28" at bounding box center [384, 303] width 14 height 14
click at [457, 399] on button "Apply Filters" at bounding box center [484, 397] width 66 height 20
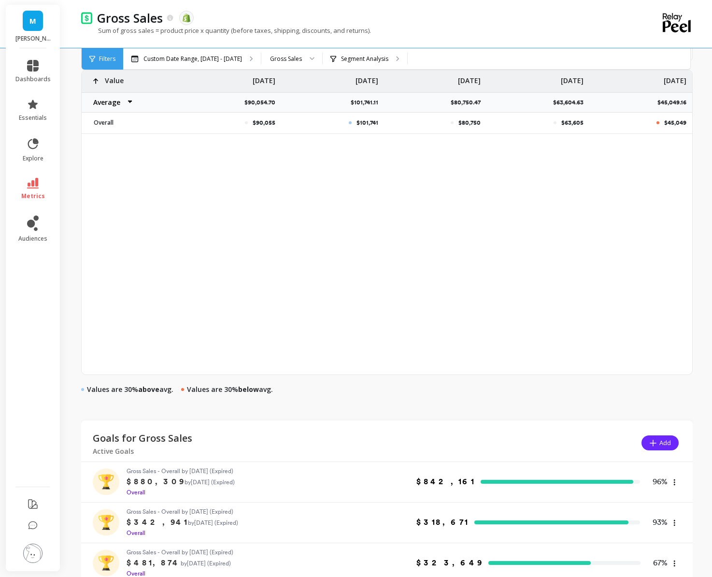
click at [113, 82] on p "Value" at bounding box center [114, 77] width 19 height 15
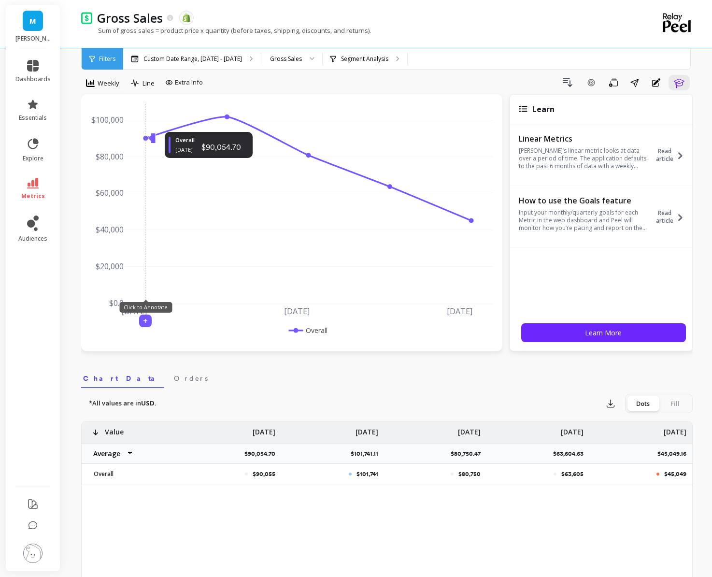
scroll to position [0, 0]
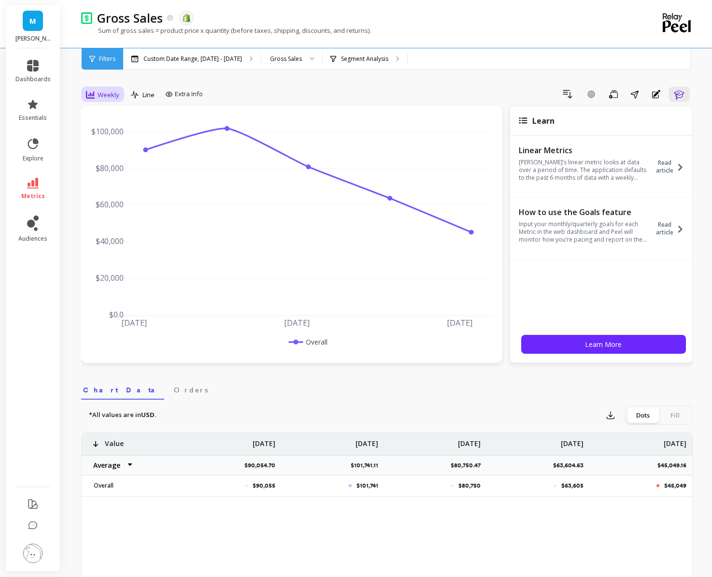
click at [90, 100] on div "Weekly" at bounding box center [102, 95] width 33 height 12
click at [103, 114] on div "All" at bounding box center [116, 116] width 55 height 9
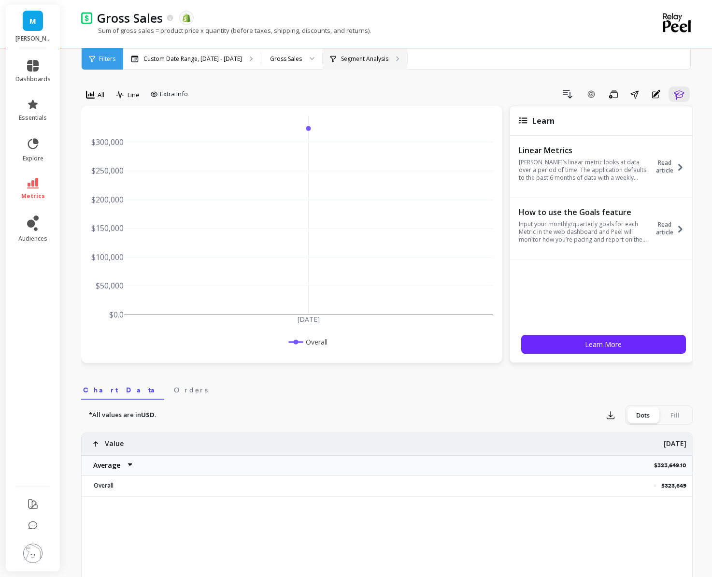
click at [323, 55] on div "Segment Analysis" at bounding box center [365, 58] width 85 height 21
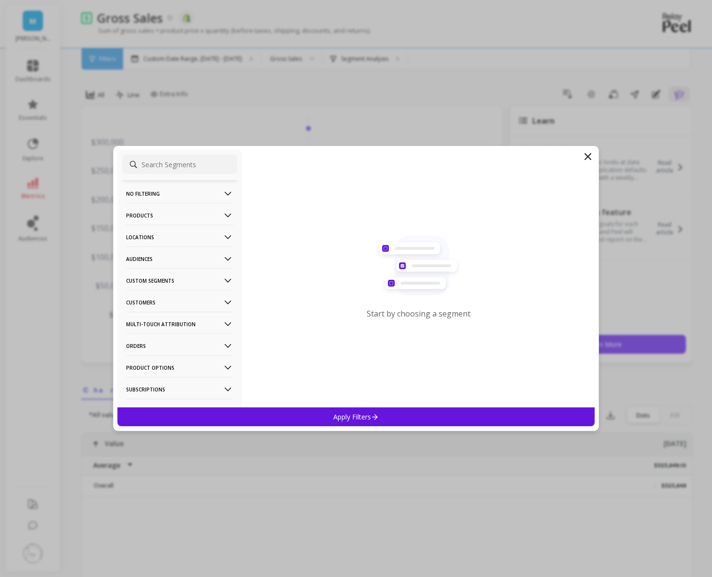
click at [164, 216] on p "Products" at bounding box center [179, 215] width 107 height 25
click at [154, 305] on div "SKUs" at bounding box center [179, 301] width 115 height 15
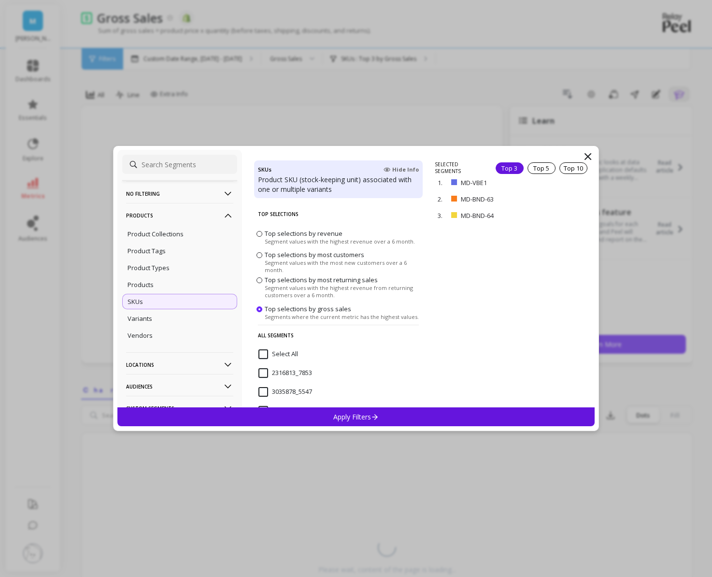
click at [289, 353] on input "Select All" at bounding box center [278, 354] width 40 height 10
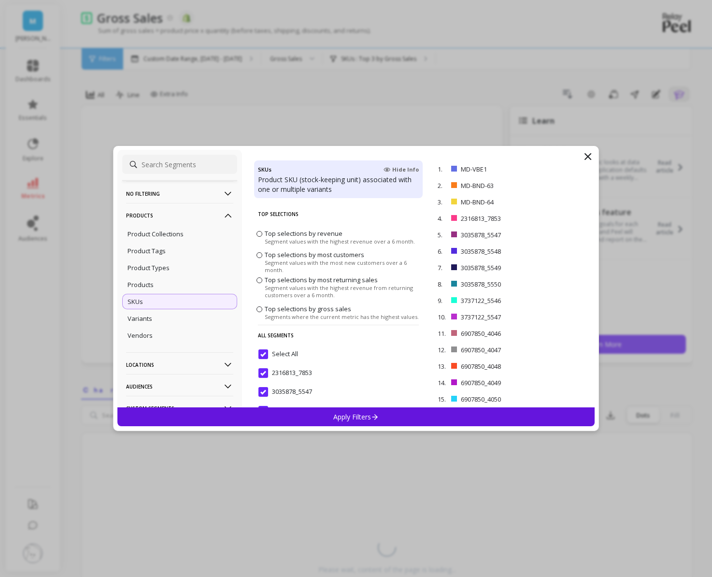
click at [313, 413] on div "Apply Filters" at bounding box center [355, 416] width 477 height 19
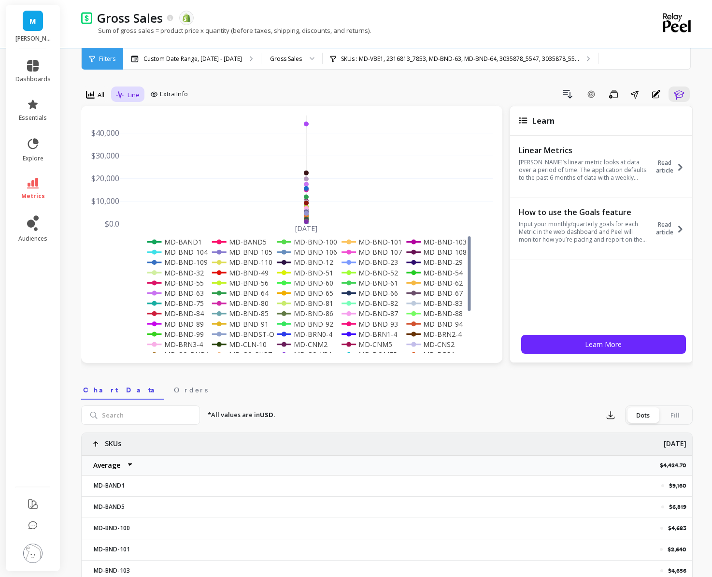
click at [125, 96] on div "Line" at bounding box center [128, 95] width 24 height 12
click at [145, 155] on div "Stacked Bar" at bounding box center [146, 153] width 55 height 9
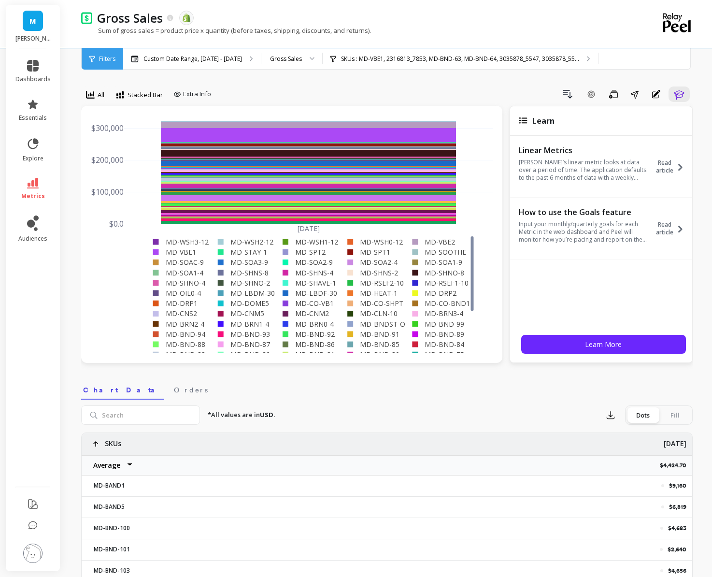
click at [109, 467] on select "Average Sum [PERSON_NAME]" at bounding box center [111, 464] width 58 height 19
select select "sum"
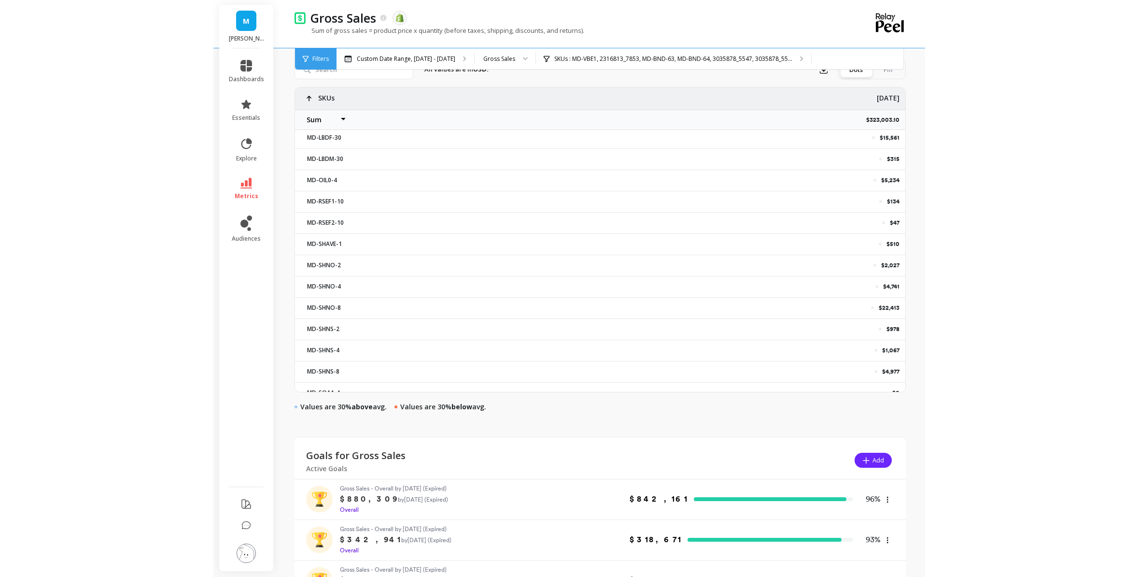
scroll to position [1297, 0]
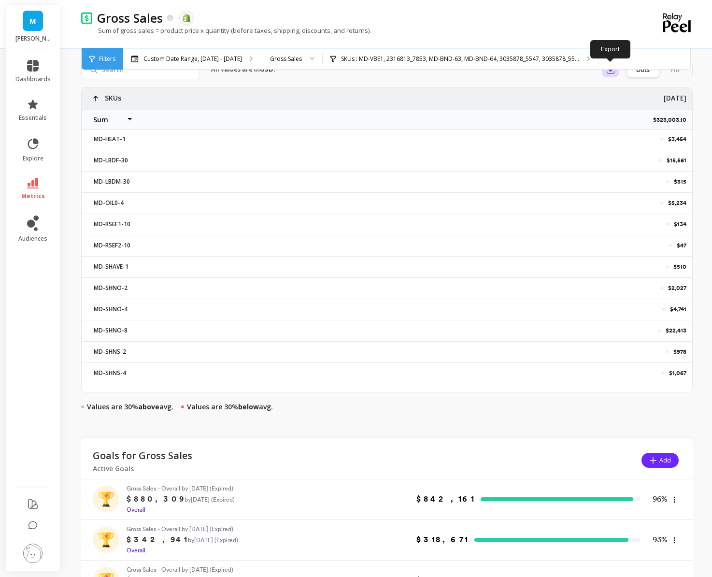
click at [541, 70] on icon "button" at bounding box center [611, 70] width 10 height 10
click at [541, 133] on span "Google Sheets" at bounding box center [643, 132] width 45 height 10
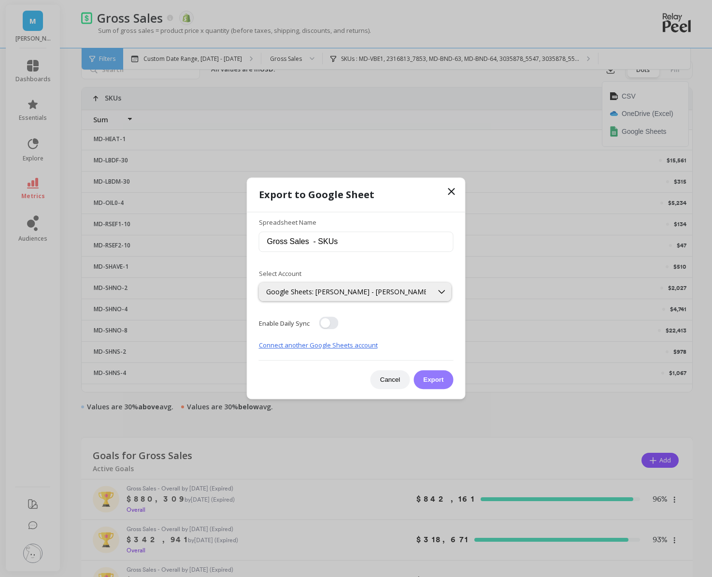
click at [427, 385] on button "Export" at bounding box center [433, 379] width 40 height 19
select select "sum"
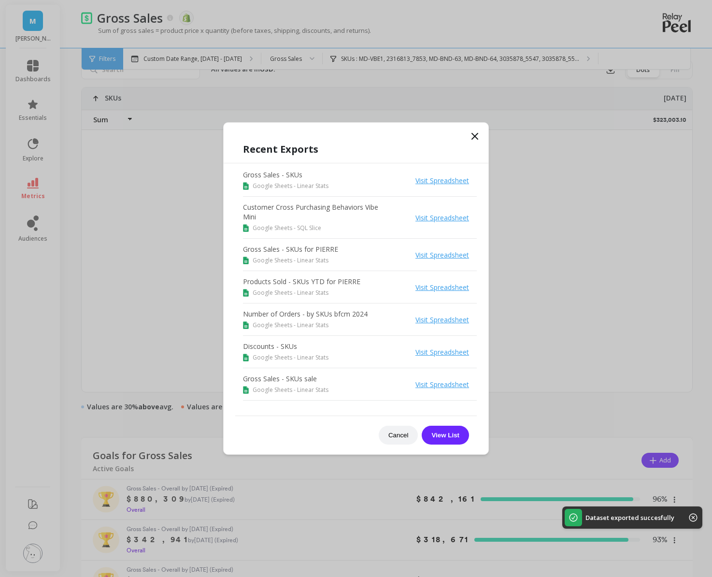
select select "sum"
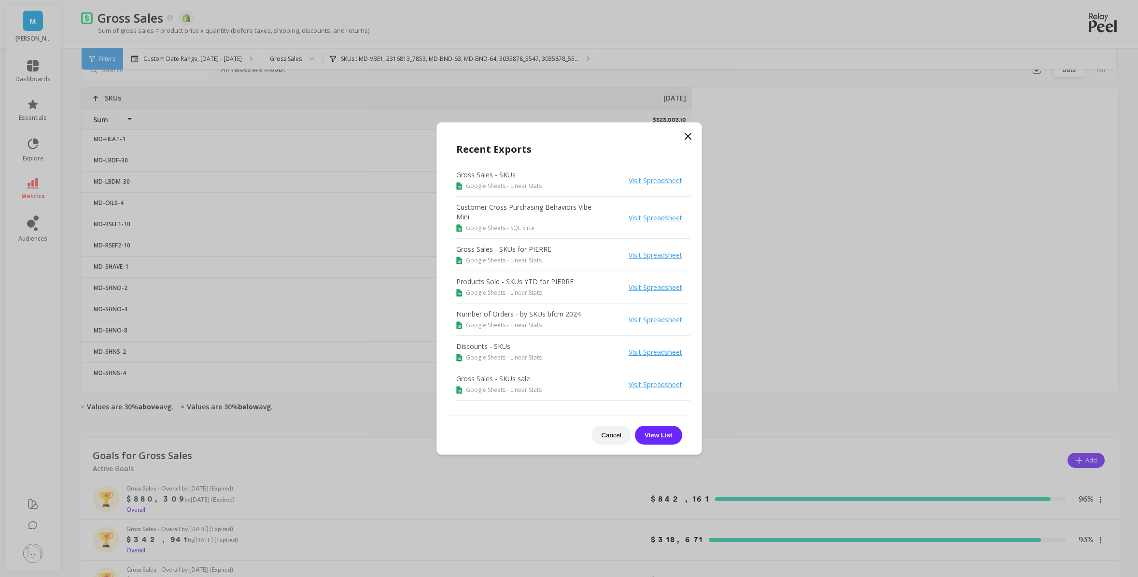
select select "sum"
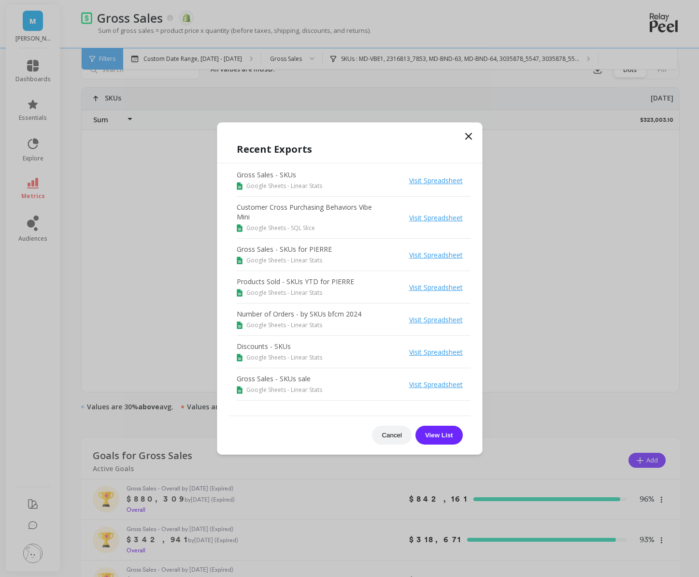
select select "sum"
